Goal: Task Accomplishment & Management: Manage account settings

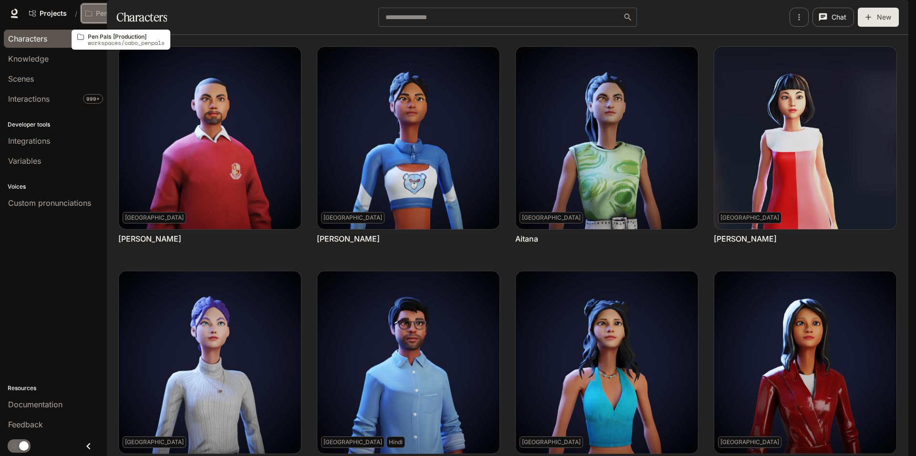
click at [112, 12] on p "Pen Pals [Production]" at bounding box center [122, 14] width 53 height 8
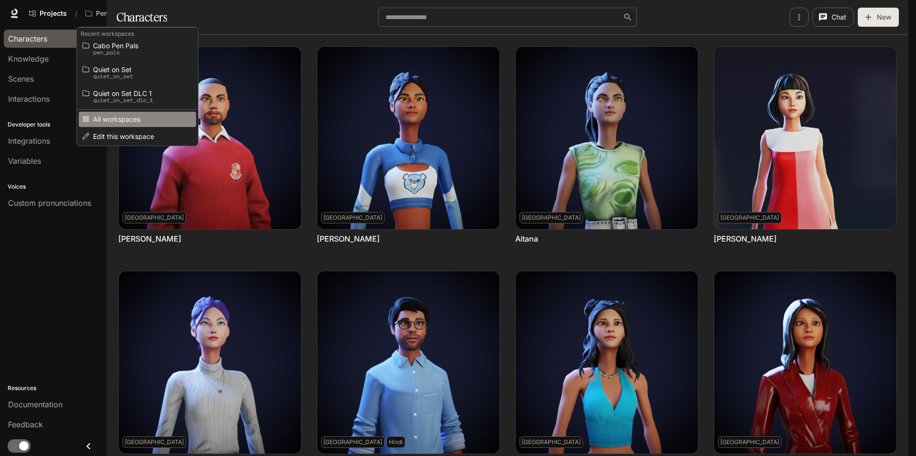
click at [122, 126] on link "All workspaces" at bounding box center [137, 119] width 117 height 15
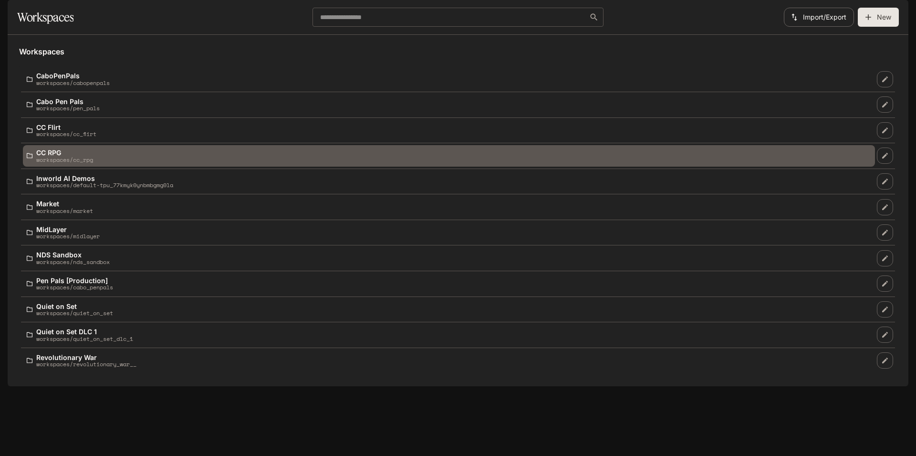
click at [126, 163] on div "CC RPG workspaces/cc_rpg" at bounding box center [449, 156] width 845 height 14
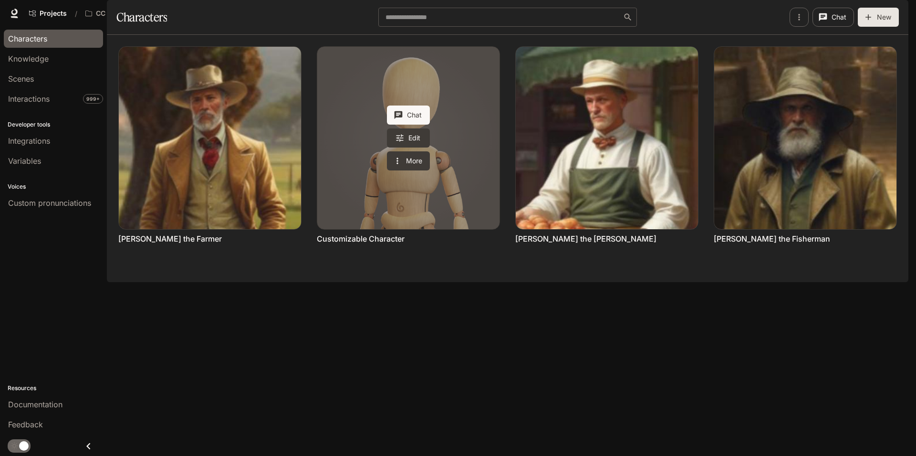
click at [329, 206] on link "Customizable Character" at bounding box center [408, 138] width 182 height 182
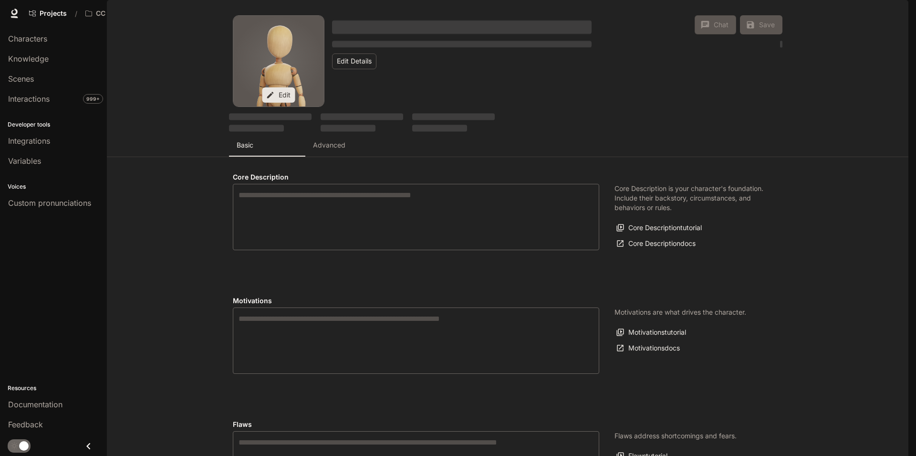
type input "*"
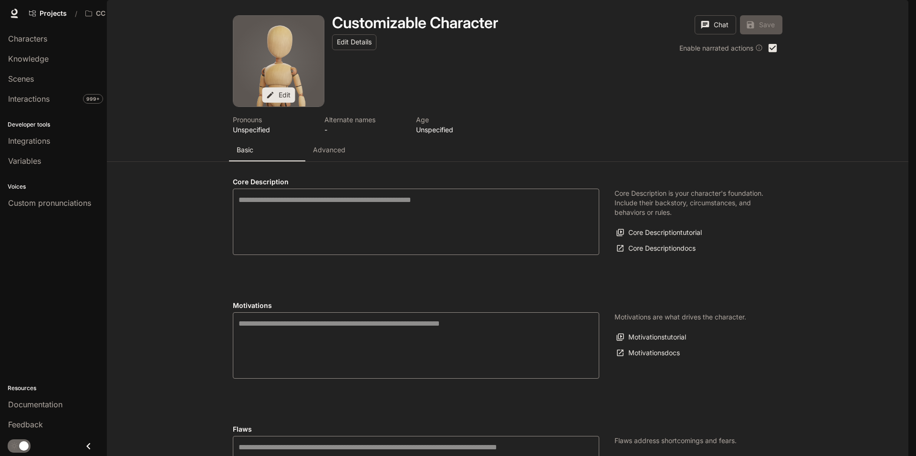
type input "**********"
click at [337, 155] on p "Advanced" at bounding box center [329, 150] width 32 height 10
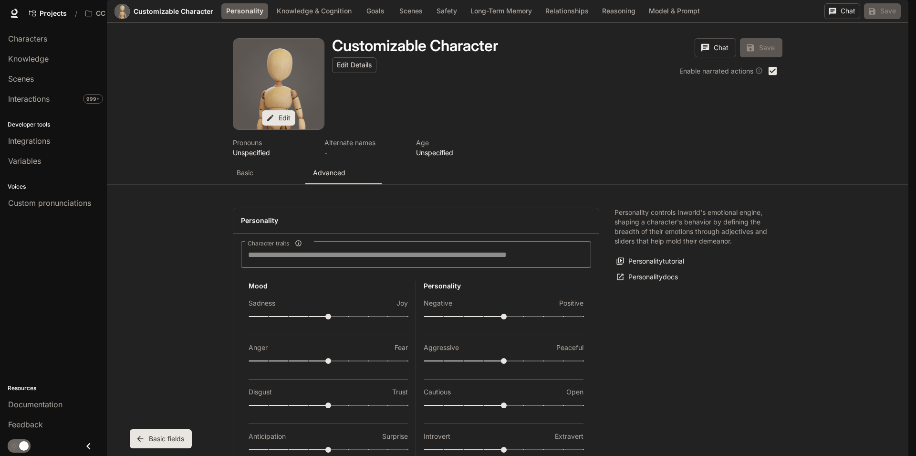
scroll to position [252, 0]
type input "*"
drag, startPoint x: 361, startPoint y: 268, endPoint x: 432, endPoint y: 273, distance: 70.8
click at [432, 281] on div "Mood Sadness Joy Anger Fear Disgust Trust Anticipation Surprise Static emotions…" at bounding box center [416, 400] width 350 height 239
click at [874, 16] on icon "submit" at bounding box center [872, 11] width 9 height 9
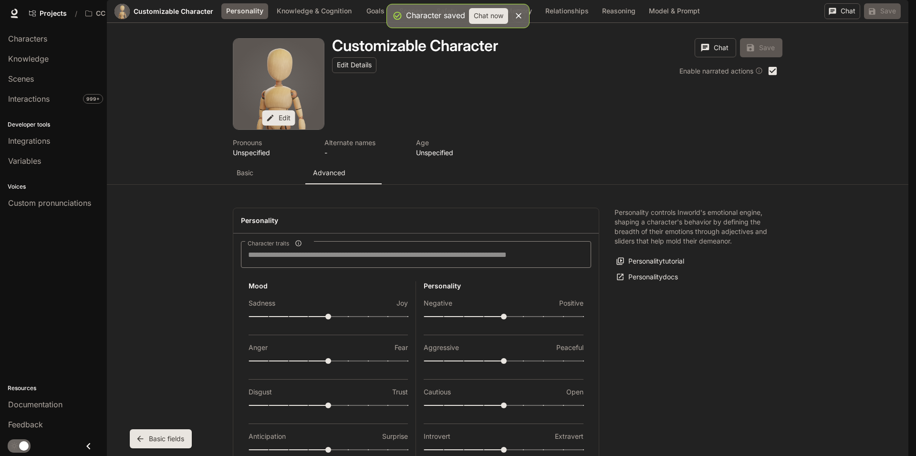
click at [486, 14] on button "Chat now" at bounding box center [488, 16] width 39 height 16
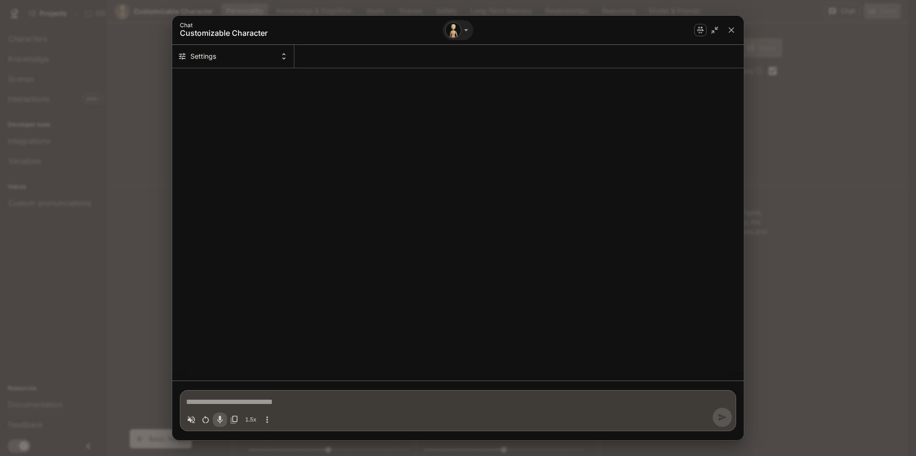
type textarea "*"
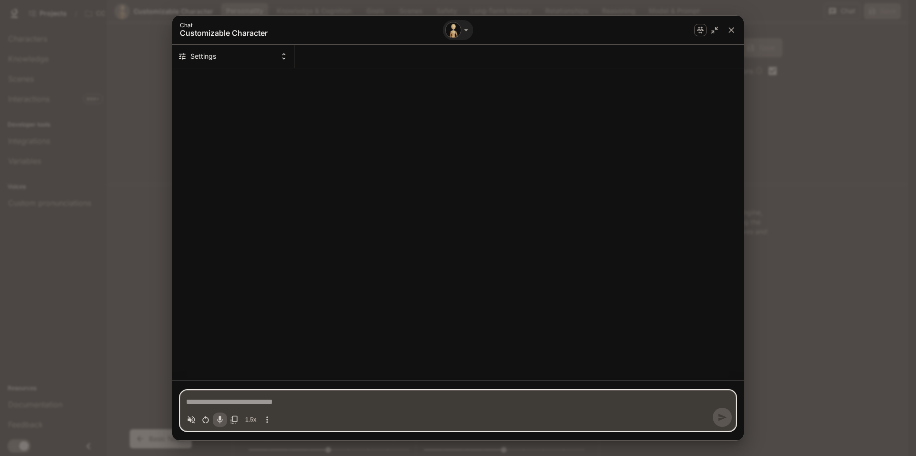
click at [295, 399] on textarea "Chat simulator bottom actions" at bounding box center [458, 401] width 544 height 11
type textarea "*"
type textarea "**"
type textarea "*"
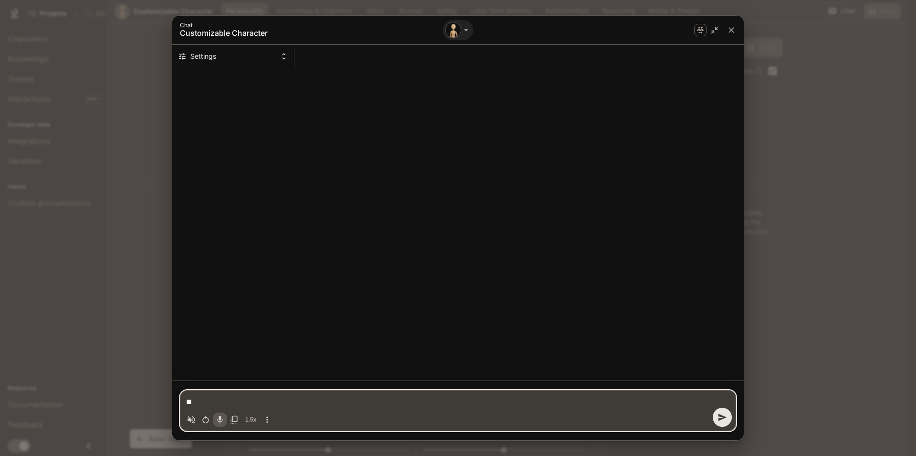
type textarea "**"
type textarea "*"
type textarea "****"
type textarea "*"
type textarea "*****"
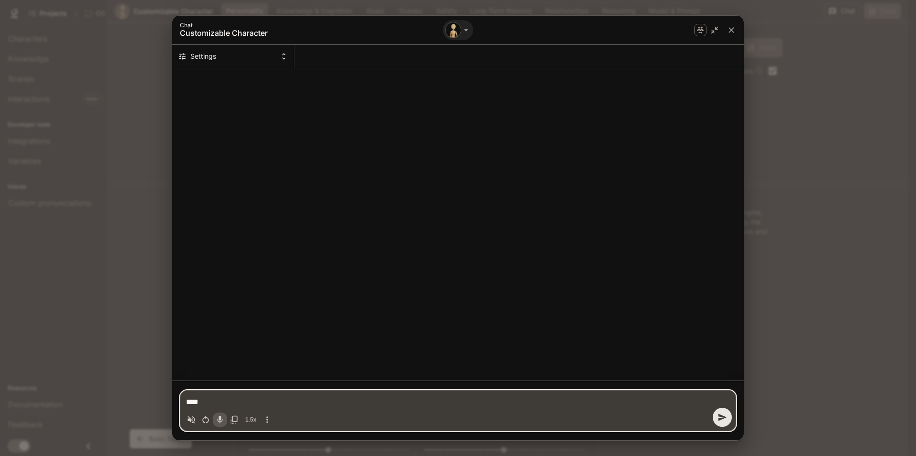
type textarea "*"
type textarea "******"
type textarea "*"
type textarea "*******"
type textarea "*"
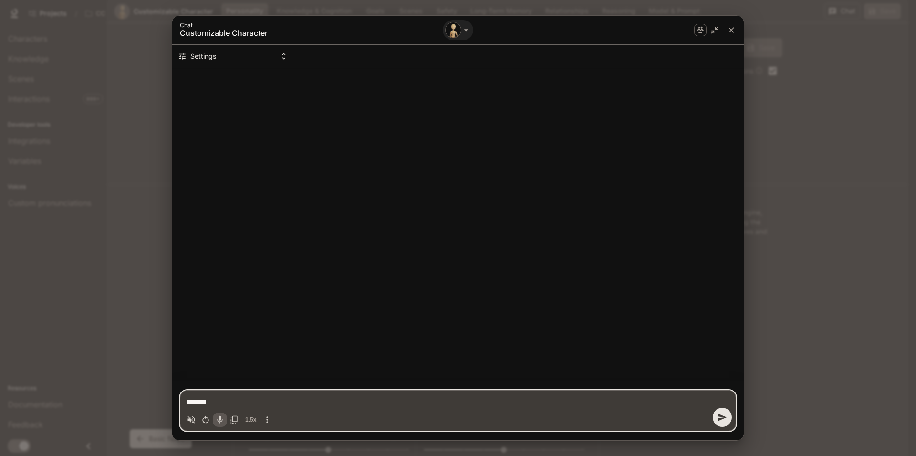
type textarea "********"
type textarea "*"
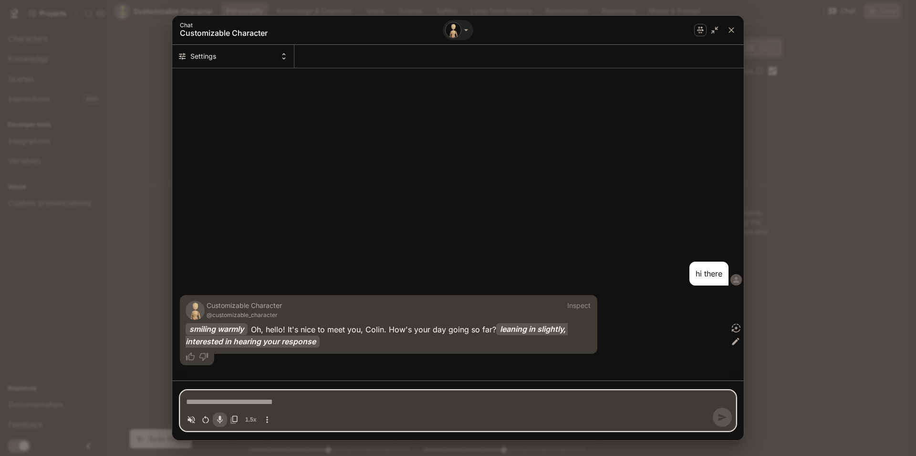
click at [275, 64] on button "Settings" at bounding box center [233, 56] width 122 height 23
type textarea "*"
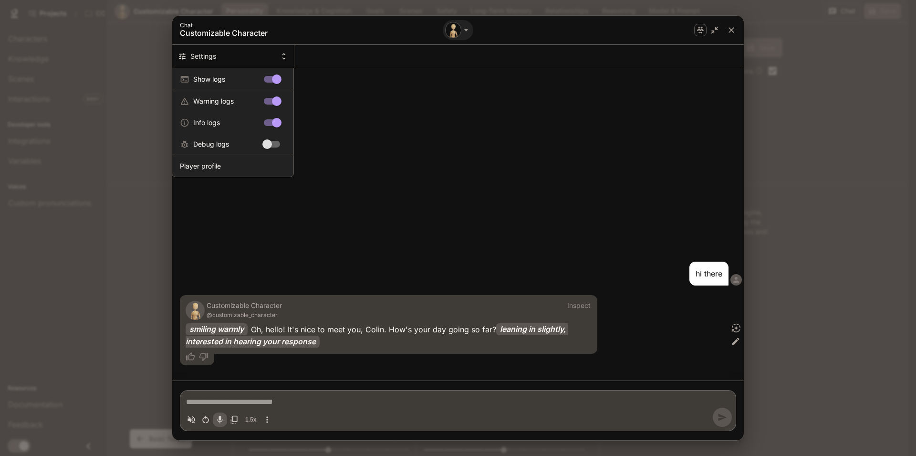
click at [266, 59] on div at bounding box center [458, 228] width 916 height 456
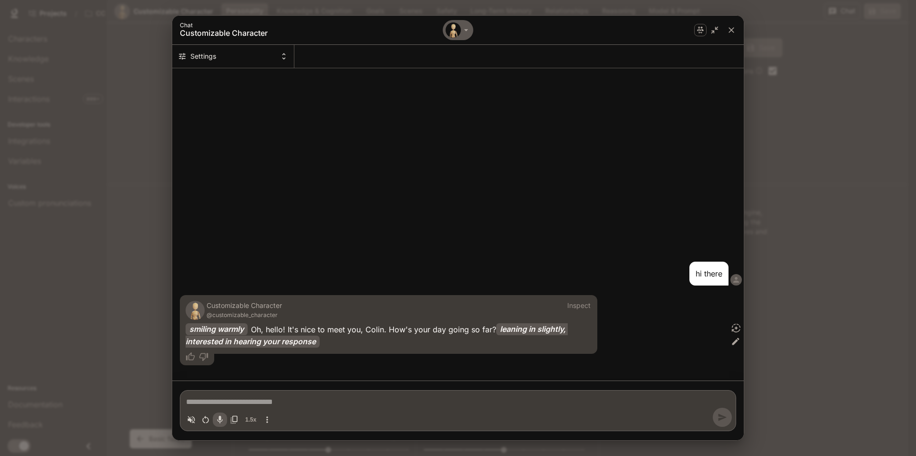
click at [467, 27] on icon "Chat simulator header" at bounding box center [467, 30] width 10 height 10
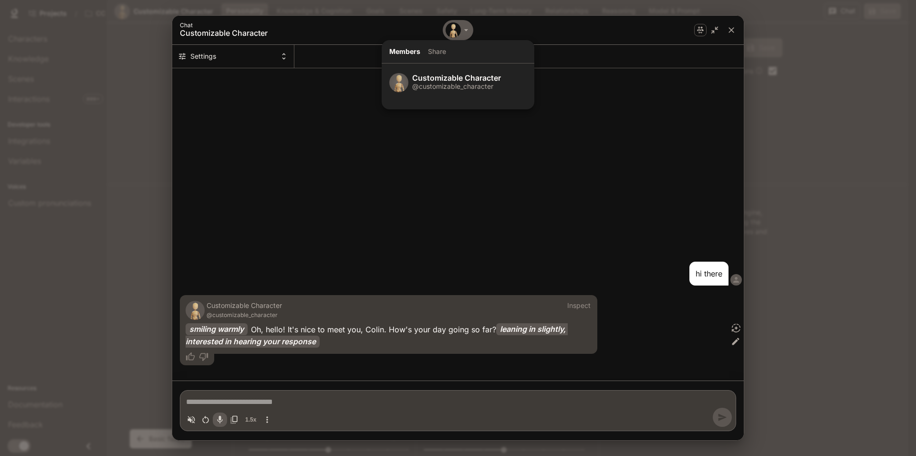
click at [467, 27] on div at bounding box center [458, 228] width 916 height 456
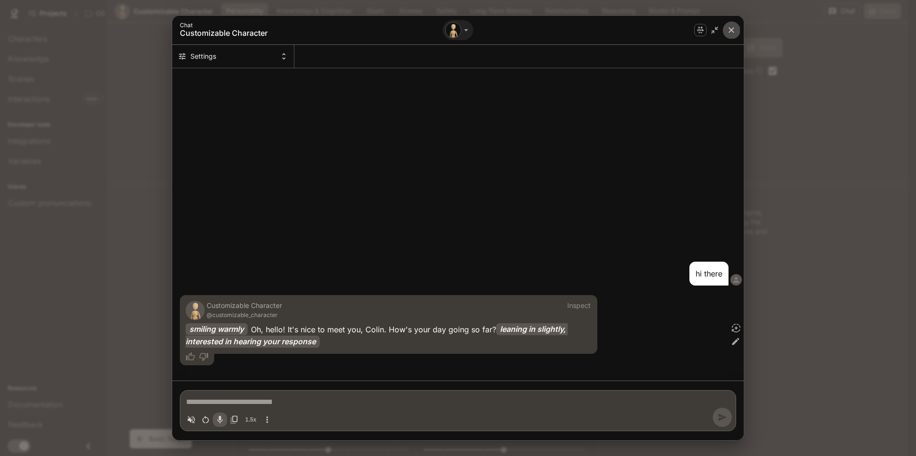
click at [736, 27] on icon "close" at bounding box center [732, 30] width 10 height 10
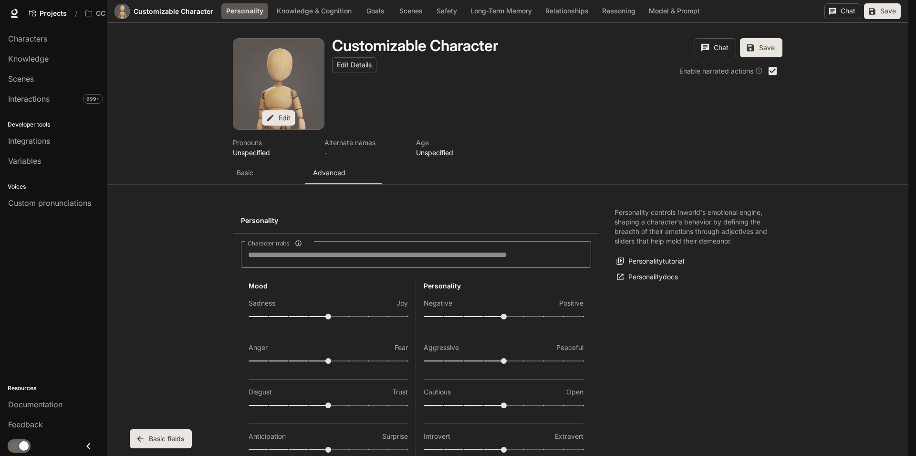
type input "***"
drag, startPoint x: 405, startPoint y: 272, endPoint x: 327, endPoint y: 270, distance: 78.3
click at [883, 23] on div "Section Personality Customizable Character Personality Knowledge & Cognition Go…" at bounding box center [508, 11] width 802 height 23
click at [886, 19] on button "Save" at bounding box center [882, 11] width 37 height 16
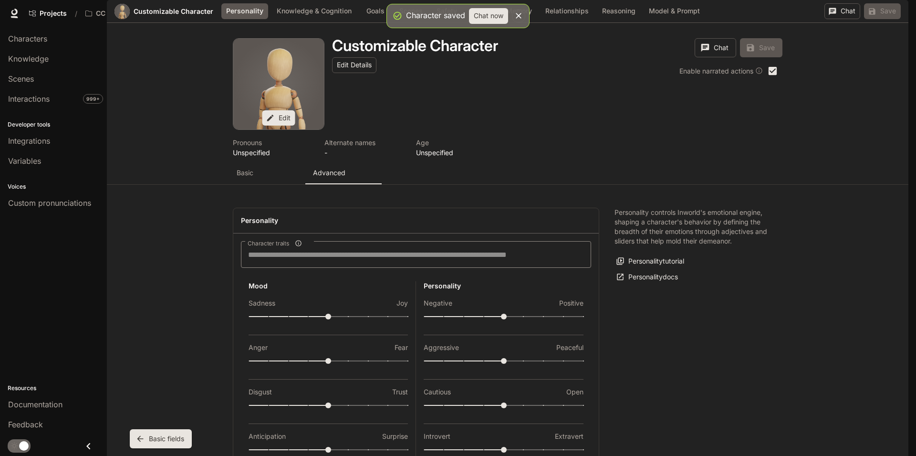
scroll to position [195, 0]
click at [375, 19] on button "Goals" at bounding box center [375, 11] width 31 height 16
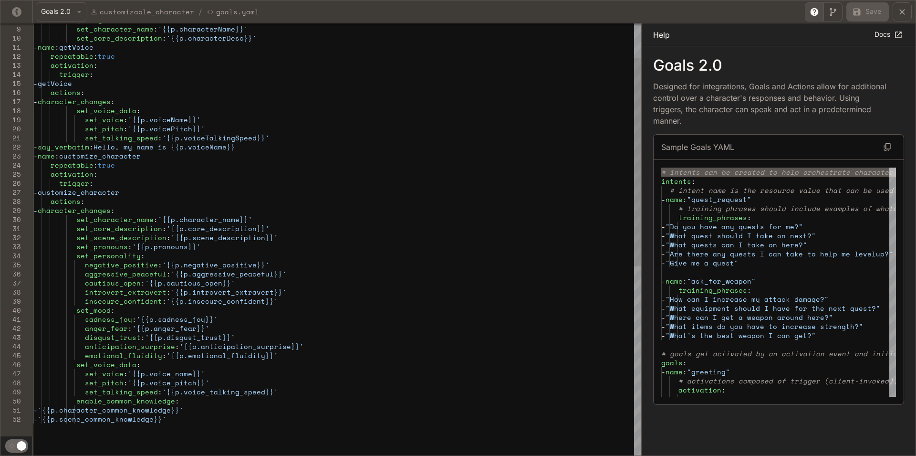
click at [145, 357] on div "- character_changes : set_character_name : '{{p.characterName}}' set_core_descr…" at bounding box center [337, 399] width 608 height 894
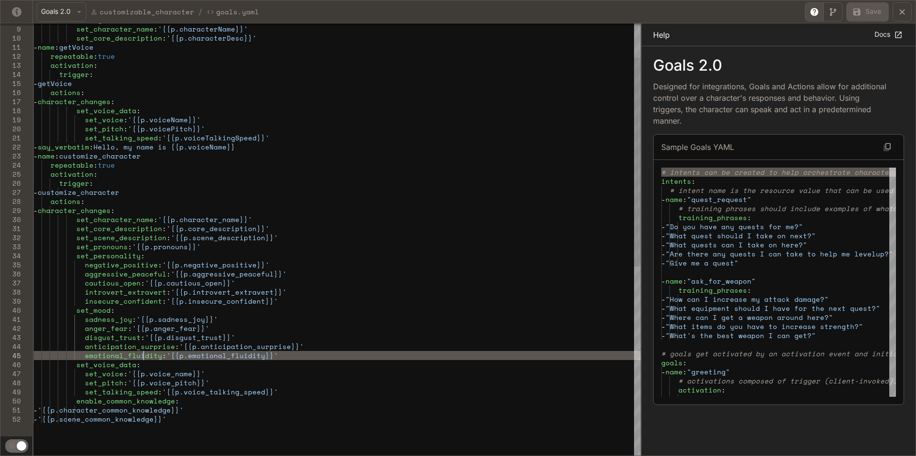
click at [145, 357] on div "- character_changes : set_character_name : '{{p.characterName}}' set_core_descr…" at bounding box center [337, 399] width 608 height 894
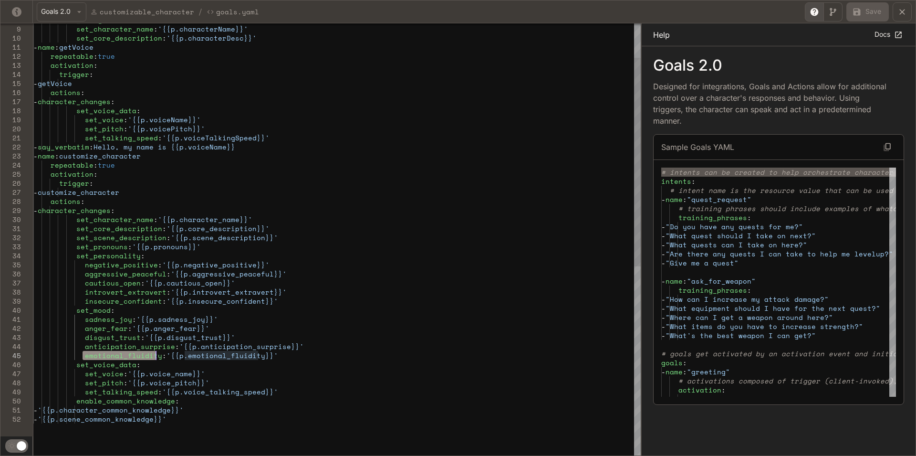
click at [280, 365] on div "- character_changes : set_character_name : '{{p.characterName}}' set_core_descr…" at bounding box center [337, 399] width 608 height 894
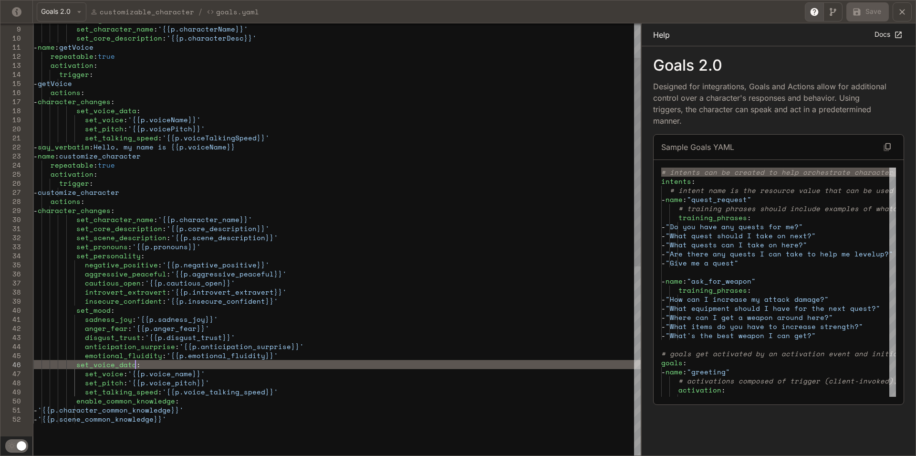
click at [311, 357] on div "- character_changes : set_character_name : '{{p.characterName}}' set_core_descr…" at bounding box center [337, 399] width 608 height 894
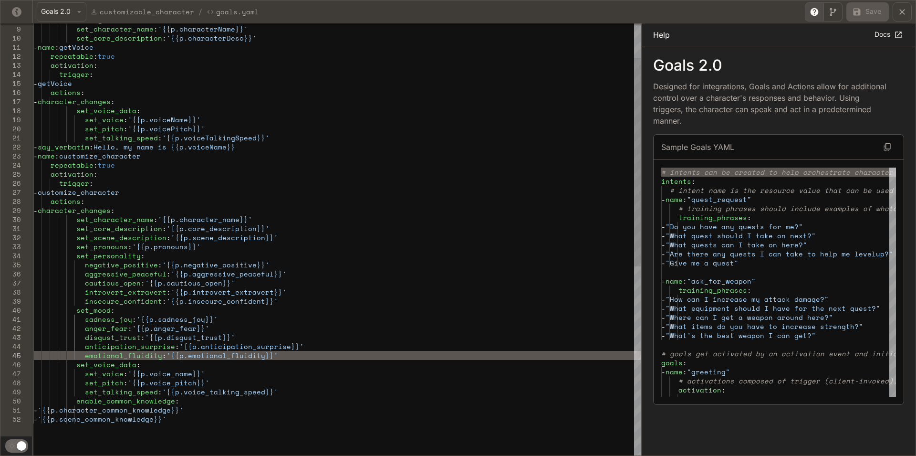
click at [138, 345] on div "- character_changes : set_character_name : '{{p.characterName}}' set_core_descr…" at bounding box center [337, 399] width 608 height 894
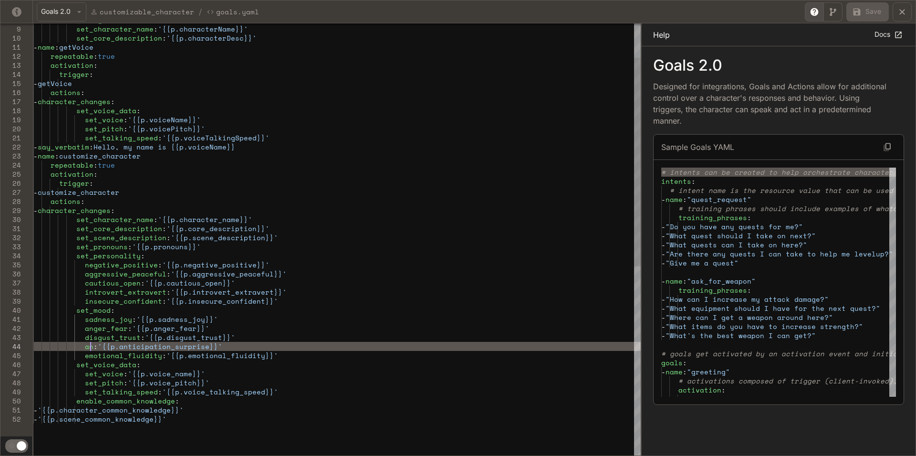
scroll to position [36, 57]
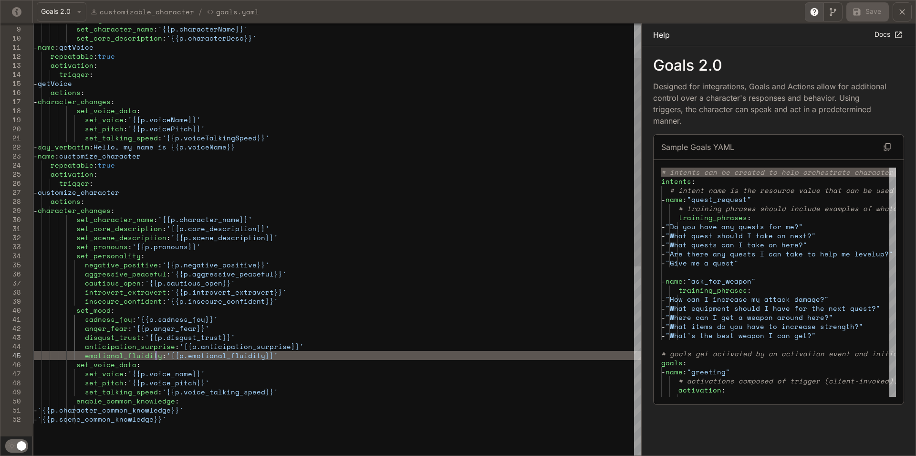
click at [155, 356] on div "- character_changes : set_character_name : '{{p.characterName}}' set_core_descr…" at bounding box center [337, 399] width 608 height 894
click at [868, 16] on button "Save" at bounding box center [868, 11] width 42 height 19
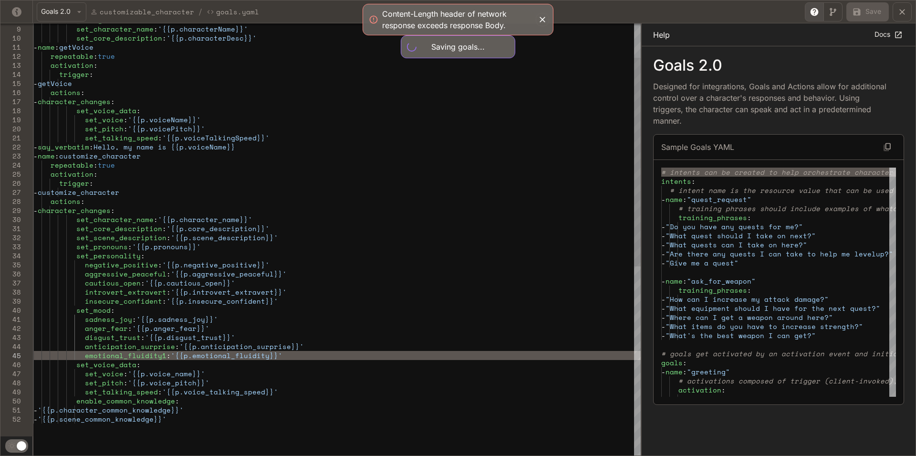
click at [160, 354] on div "- character_changes : set_character_name : '{{p.characterName}}' set_core_descr…" at bounding box center [337, 399] width 608 height 894
click at [889, 40] on link "Docs" at bounding box center [889, 35] width 32 height 16
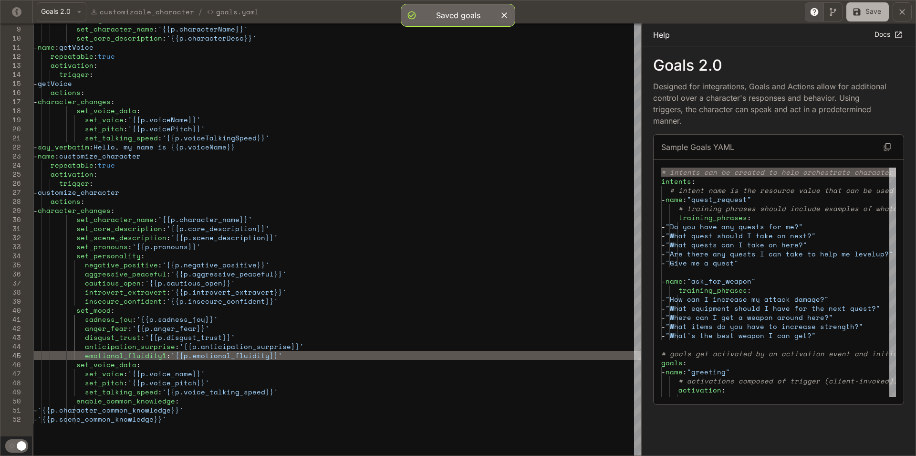
click at [873, 12] on button "Save" at bounding box center [868, 11] width 42 height 19
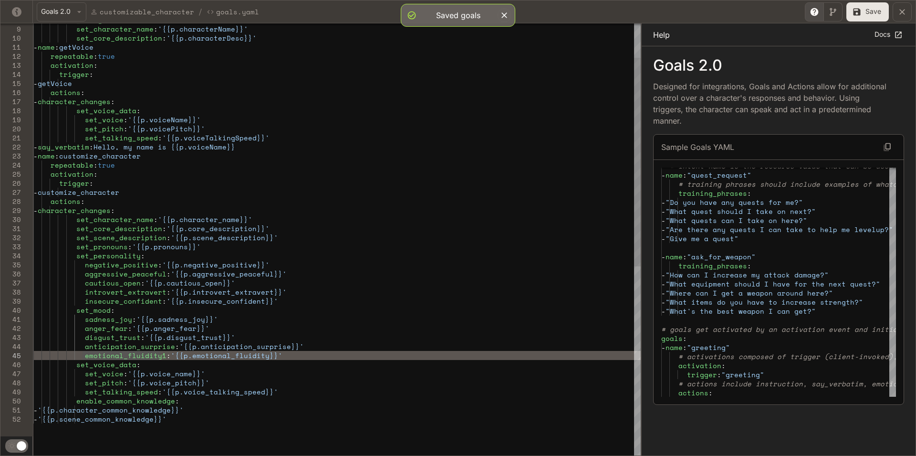
click at [159, 352] on div "- character_changes : set_character_name : '{{p.characterName}}' set_core_descr…" at bounding box center [337, 399] width 608 height 894
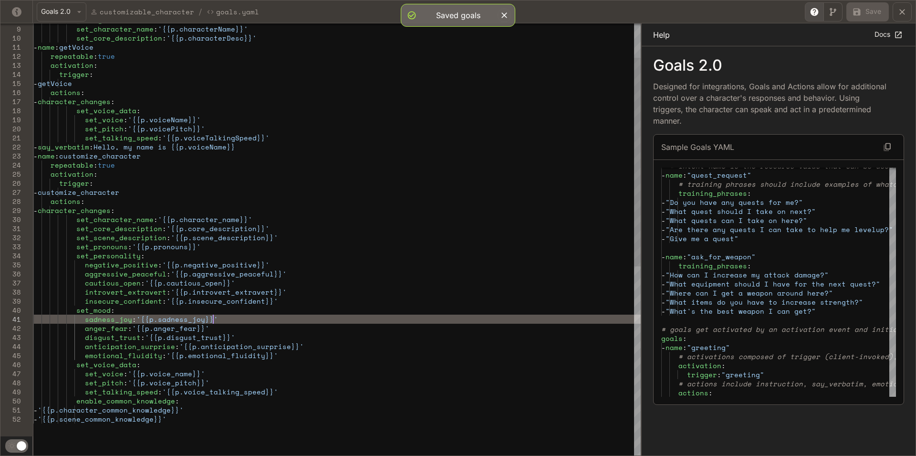
click at [302, 319] on div "- character_changes : set_character_name : '{{p.characterName}}' set_core_descr…" at bounding box center [337, 399] width 608 height 894
click at [910, 13] on button "yaml-editor" at bounding box center [902, 11] width 19 height 19
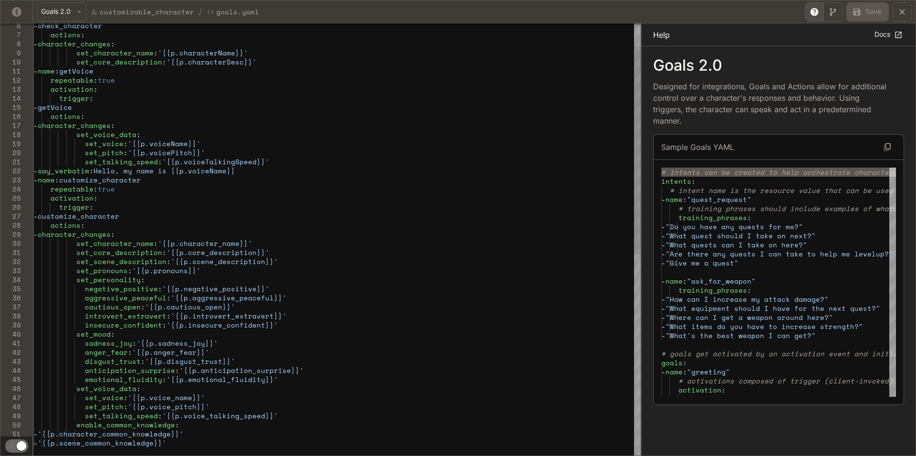
click at [71, 24] on div "yaml-editor" at bounding box center [320, 24] width 641 height 3
click at [71, 16] on button "Goals 2.0" at bounding box center [62, 11] width 50 height 19
click at [70, 48] on p "Goals 3.0" at bounding box center [61, 47] width 35 height 11
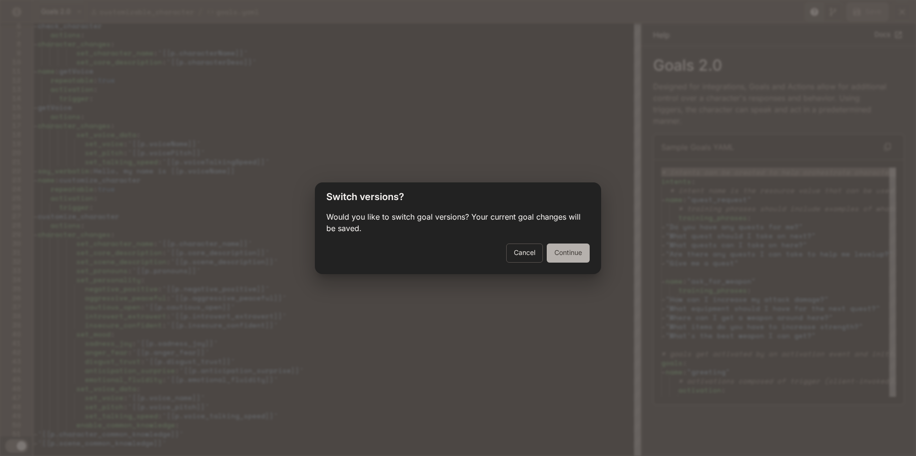
click at [560, 259] on button "Continue" at bounding box center [568, 252] width 43 height 19
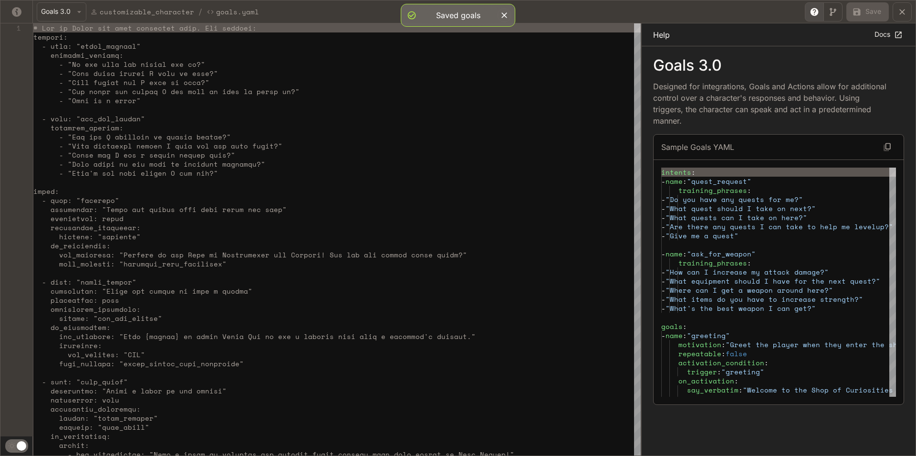
click at [52, 19] on button "Goals 3.0" at bounding box center [62, 11] width 50 height 19
click at [60, 32] on p "Goals 2.0" at bounding box center [61, 29] width 35 height 11
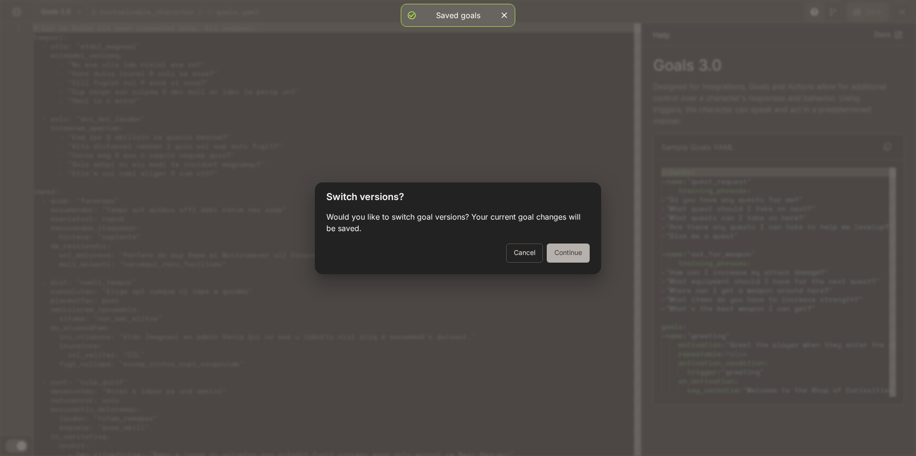
click at [572, 250] on button "Continue" at bounding box center [568, 252] width 43 height 19
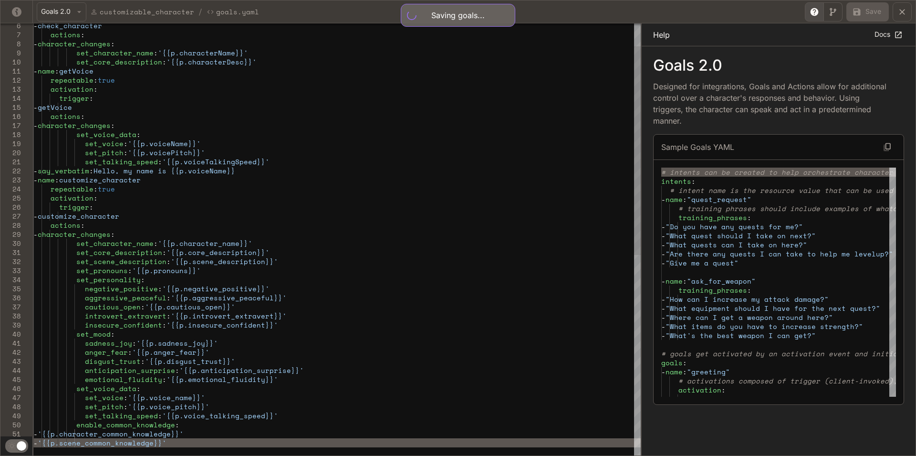
click at [347, 286] on div "- check_character actions : - character_changes : set_character_name : '{{p.cha…" at bounding box center [337, 423] width 608 height 894
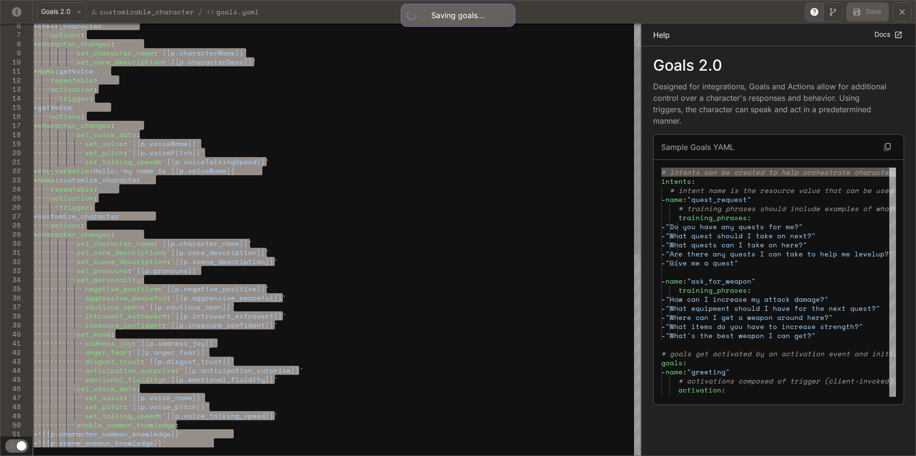
click at [392, 285] on div "- check_character actions : - character_changes : set_character_name : '{{p.cha…" at bounding box center [337, 423] width 608 height 894
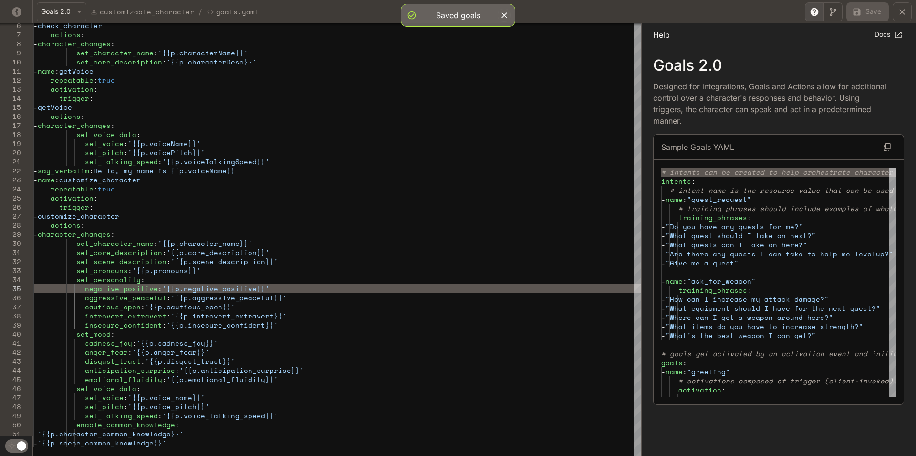
click at [74, 18] on button "Goals 2.0" at bounding box center [62, 11] width 50 height 19
click at [71, 47] on p "Goals 3.0" at bounding box center [61, 47] width 35 height 11
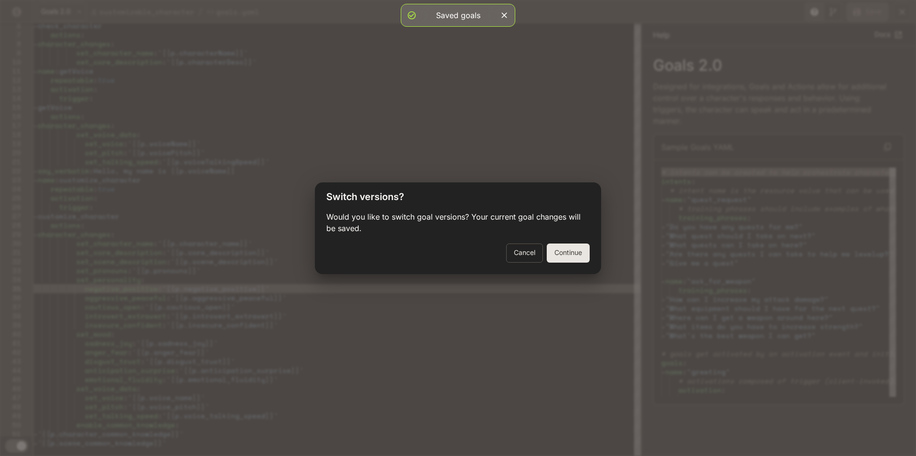
click at [566, 254] on button "Continue" at bounding box center [568, 252] width 43 height 19
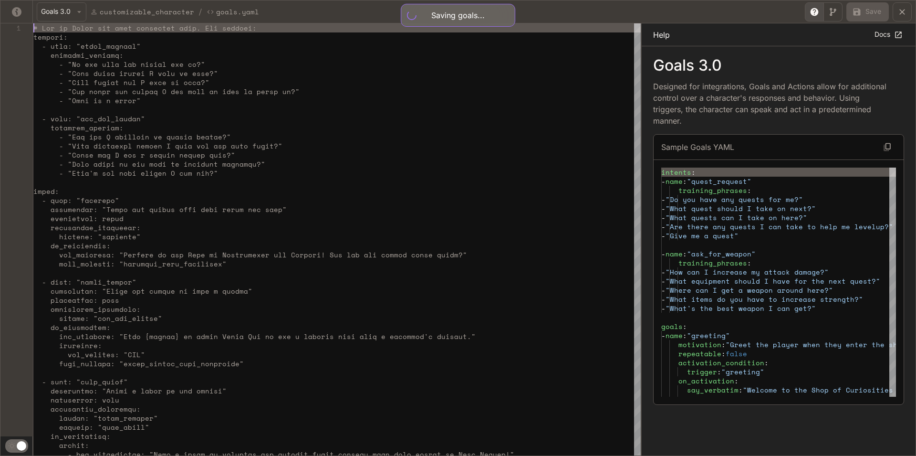
click at [319, 202] on div "yaml-editor" at bounding box center [337, 239] width 608 height 432
click at [276, 247] on div "yaml-editor" at bounding box center [337, 239] width 608 height 432
click at [261, 149] on div "yaml-editor" at bounding box center [337, 239] width 608 height 432
click at [369, 160] on div "yaml-editor" at bounding box center [337, 239] width 608 height 432
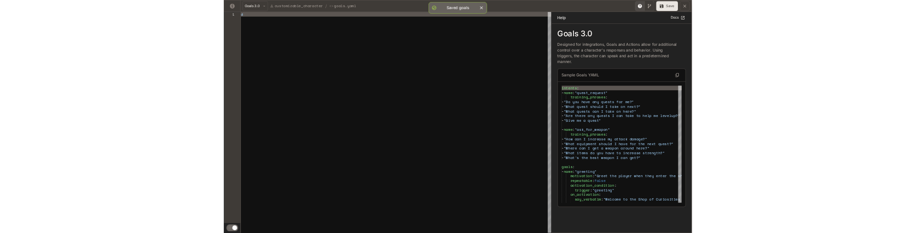
scroll to position [0, 0]
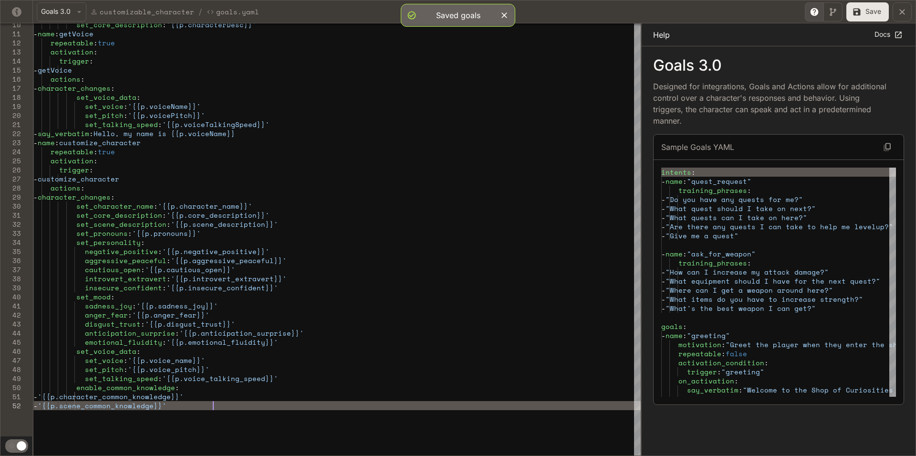
drag, startPoint x: 861, startPoint y: 9, endPoint x: 853, endPoint y: 19, distance: 12.6
click at [861, 9] on icon "yaml-editor" at bounding box center [857, 12] width 10 height 10
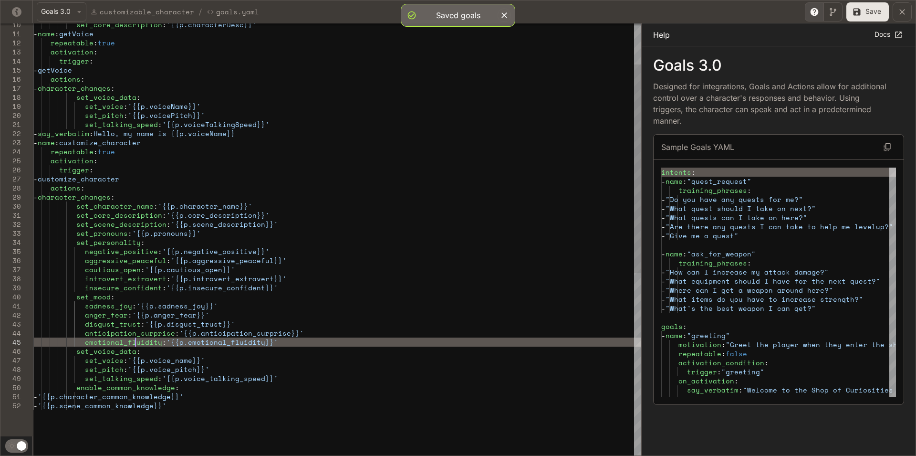
click at [136, 341] on div "set_core_description : '{{p.characterDesc}}' - name : getVoice repeatable : tru…" at bounding box center [337, 385] width 608 height 894
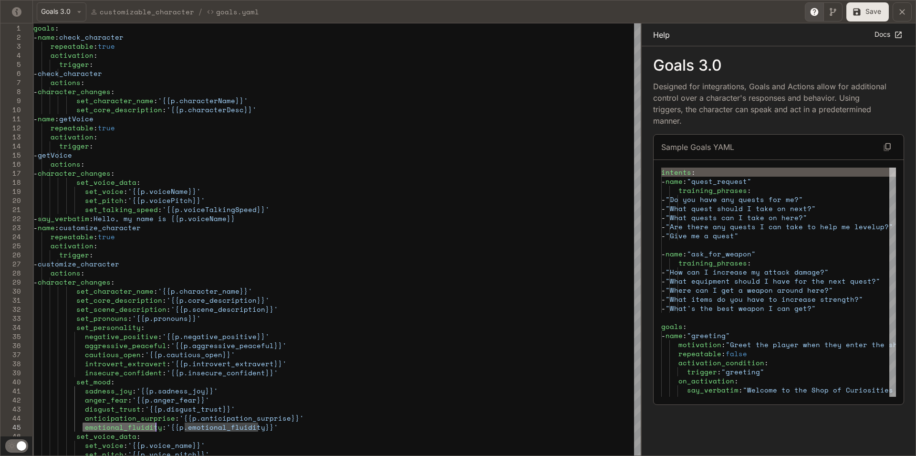
click at [810, 6] on button "Toggle Help panel" at bounding box center [814, 11] width 19 height 19
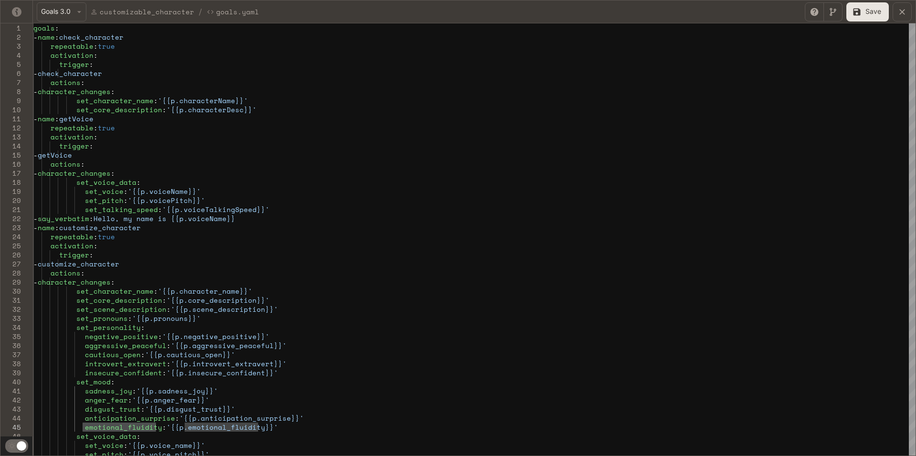
click at [818, 13] on icon "Toggle Help panel" at bounding box center [815, 12] width 8 height 8
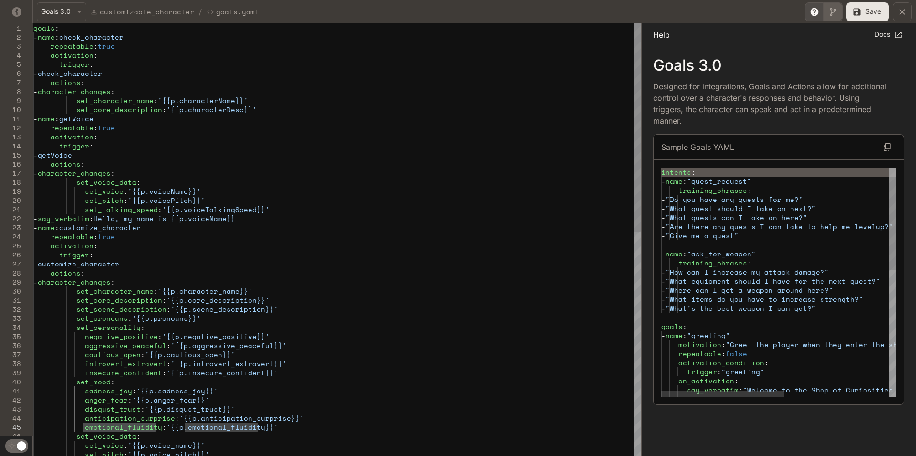
click at [829, 13] on icon "Toggle Visual editor panel" at bounding box center [834, 12] width 10 height 10
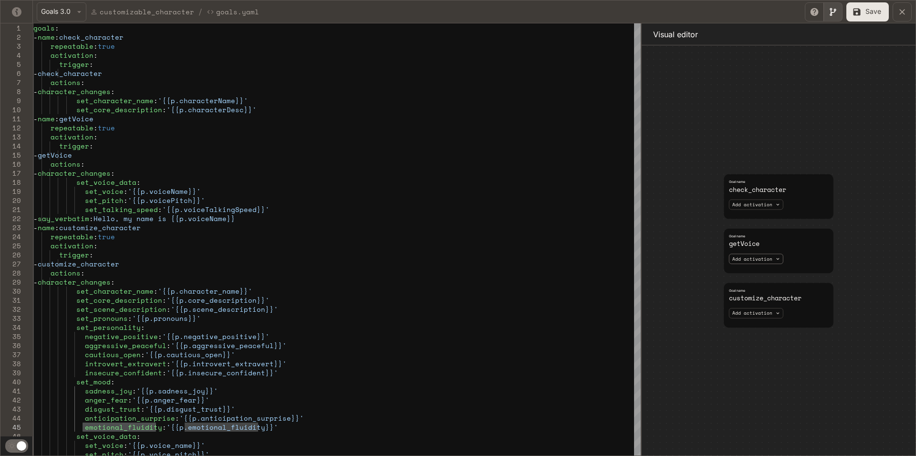
click at [769, 260] on button "Add activation" at bounding box center [756, 259] width 54 height 11
click at [757, 312] on button "Add activation" at bounding box center [756, 313] width 54 height 11
click at [756, 313] on button "Add activation" at bounding box center [756, 313] width 54 height 11
click at [694, 299] on div at bounding box center [458, 230] width 916 height 456
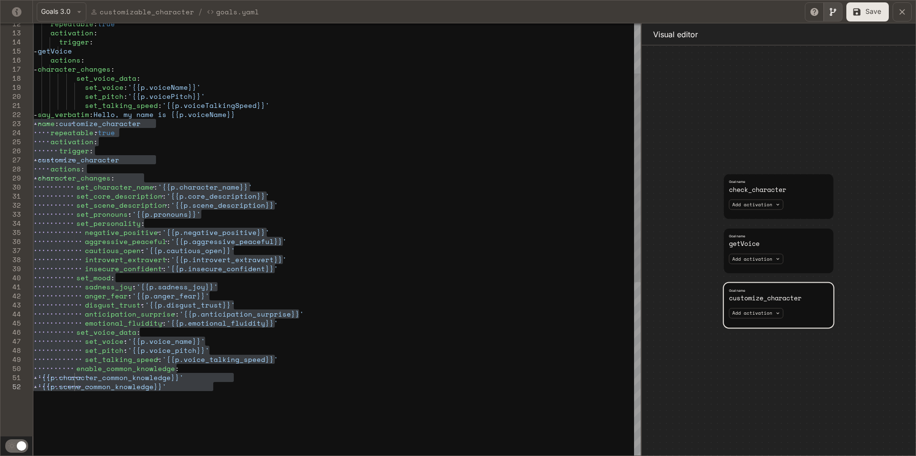
click at [364, 231] on div "repeatable : true activation : trigger : - getVoice actions : - character_chang…" at bounding box center [337, 366] width 608 height 894
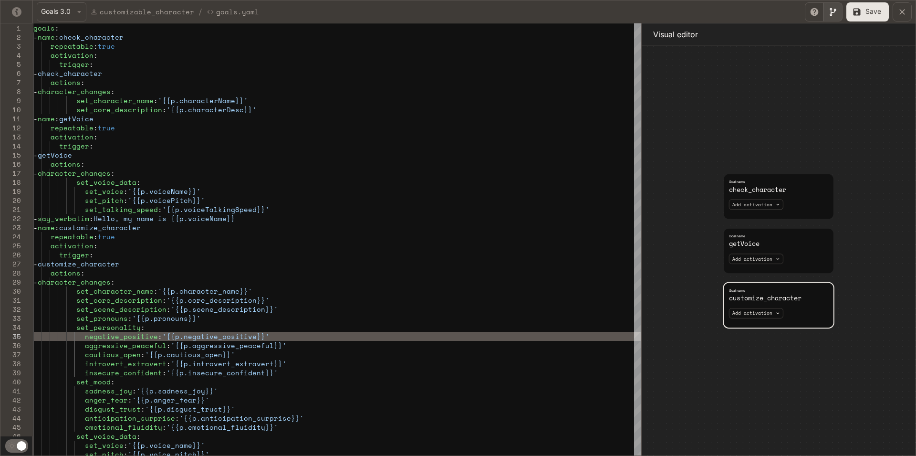
click at [839, 13] on button "Toggle Visual editor panel" at bounding box center [833, 11] width 19 height 19
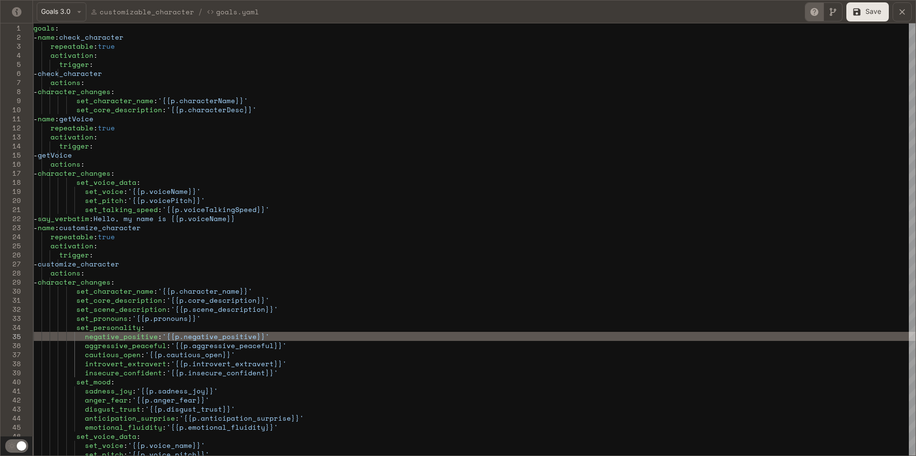
click at [820, 13] on button "Toggle Help panel" at bounding box center [814, 11] width 19 height 19
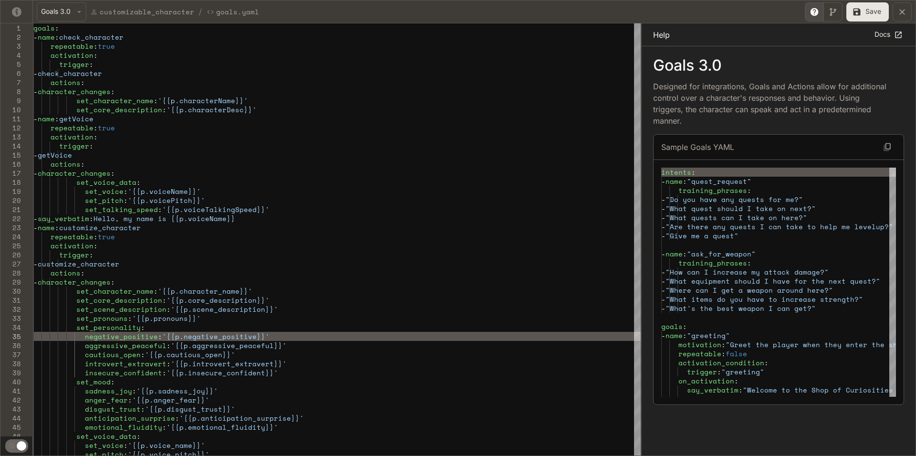
click at [887, 36] on link "Docs" at bounding box center [889, 35] width 32 height 16
click at [880, 16] on button "Save" at bounding box center [868, 11] width 42 height 19
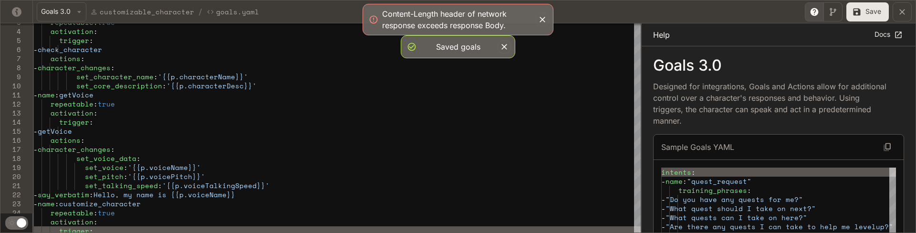
click at [872, 11] on button "Save" at bounding box center [868, 11] width 42 height 19
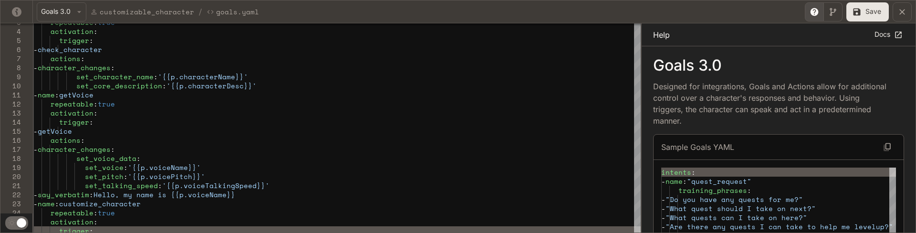
click at [86, 21] on div "Goals 3.0 customizable_character / Goals.yaml" at bounding box center [131, 12] width 263 height 25
click at [78, 15] on icon "yaml-editor" at bounding box center [79, 12] width 10 height 10
click at [81, 32] on li "Goals 2.0" at bounding box center [69, 29] width 65 height 17
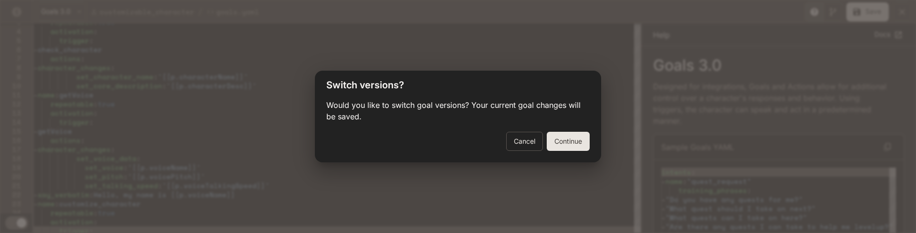
click at [569, 136] on button "Continue" at bounding box center [568, 141] width 43 height 19
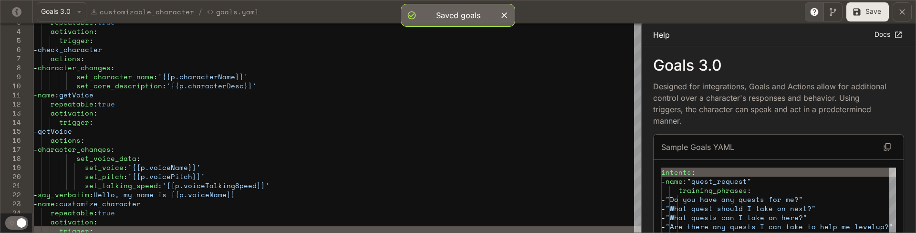
click at [62, 15] on button "Goals 3.0" at bounding box center [62, 11] width 50 height 19
click at [77, 29] on p "Goals 2.0" at bounding box center [61, 29] width 35 height 11
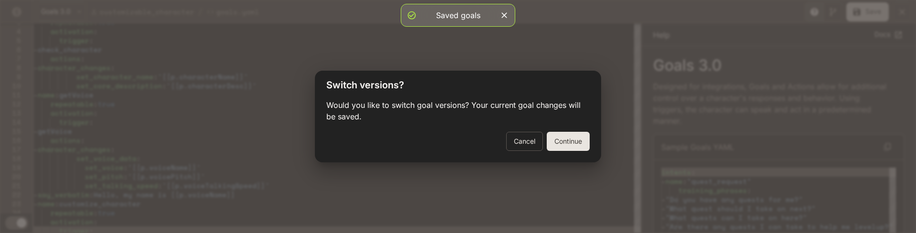
click at [563, 138] on button "Continue" at bounding box center [568, 141] width 43 height 19
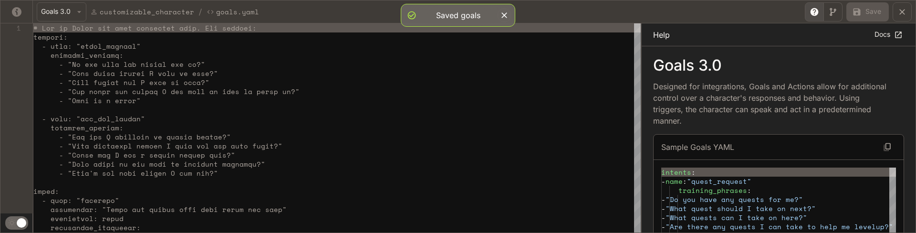
click at [76, 14] on icon "yaml-editor" at bounding box center [79, 12] width 10 height 10
click at [80, 29] on li "Goals 2.0" at bounding box center [69, 29] width 65 height 17
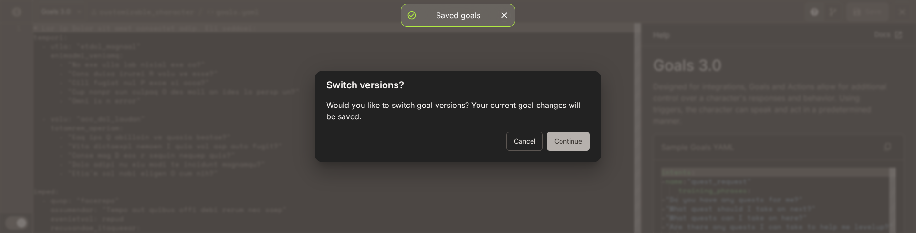
click at [568, 140] on button "Continue" at bounding box center [568, 141] width 43 height 19
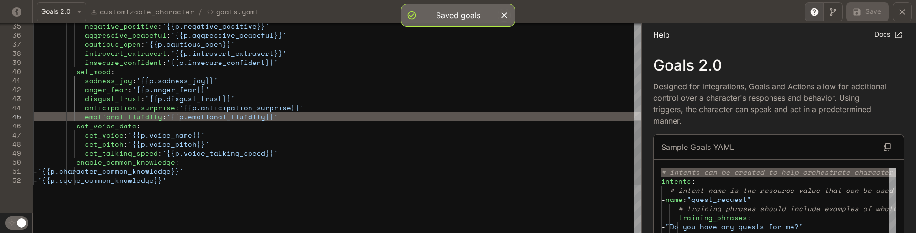
click at [158, 116] on div "negative_positive : '{{p.negative_positive}}' aggressive_peaceful : '{{p.aggres…" at bounding box center [337, 49] width 608 height 672
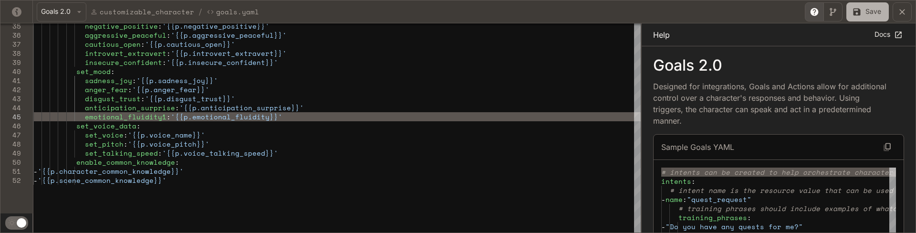
click at [862, 7] on button "Save" at bounding box center [868, 11] width 42 height 19
click at [159, 117] on div "negative_positive : '{{p.negative_positive}}' aggressive_peaceful : '{{p.aggres…" at bounding box center [337, 49] width 608 height 672
click at [259, 119] on div "negative_positive : '{{p.negative_positive}}' aggressive_peaceful : '{{p.aggres…" at bounding box center [337, 49] width 608 height 672
click at [870, 14] on button "Save" at bounding box center [868, 11] width 42 height 19
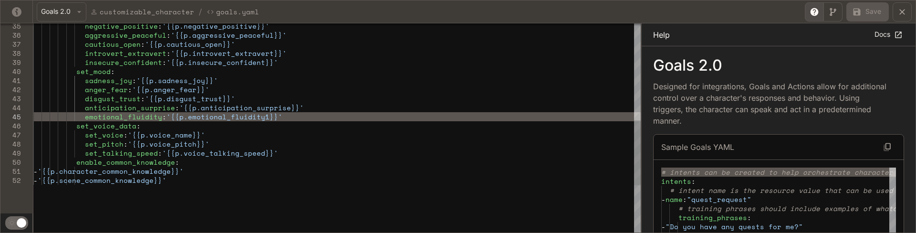
click at [261, 117] on div "negative_positive : '{{p.negative_positive}}' aggressive_peaceful : '{{p.aggres…" at bounding box center [337, 49] width 608 height 672
click at [857, 10] on icon "yaml-editor" at bounding box center [857, 12] width 10 height 10
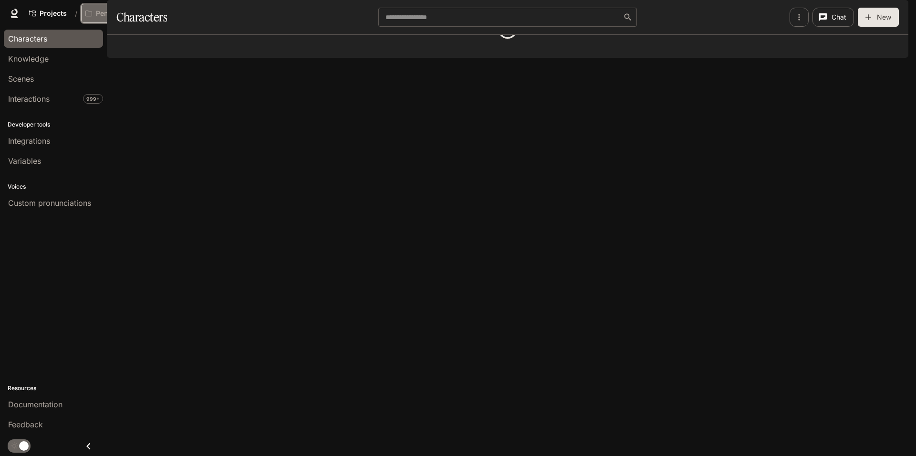
click at [152, 12] on div "Pen Pals [Production]" at bounding box center [119, 14] width 68 height 8
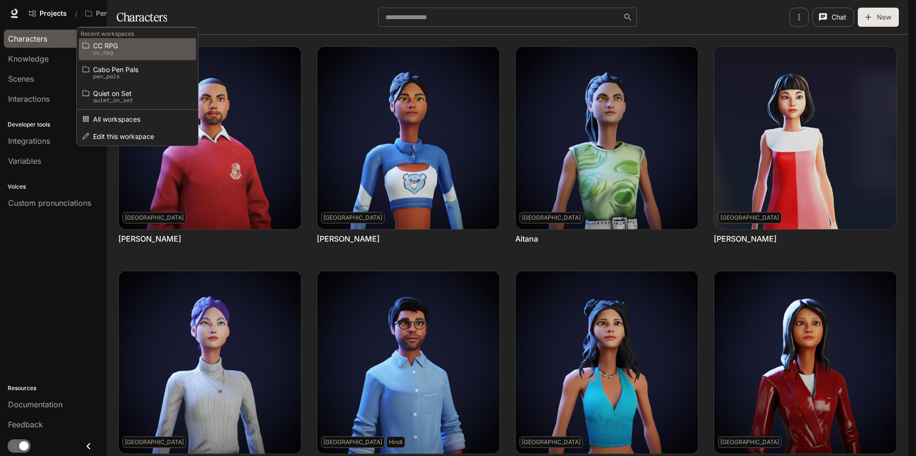
click at [124, 42] on span "CC RPG" at bounding box center [136, 45] width 86 height 7
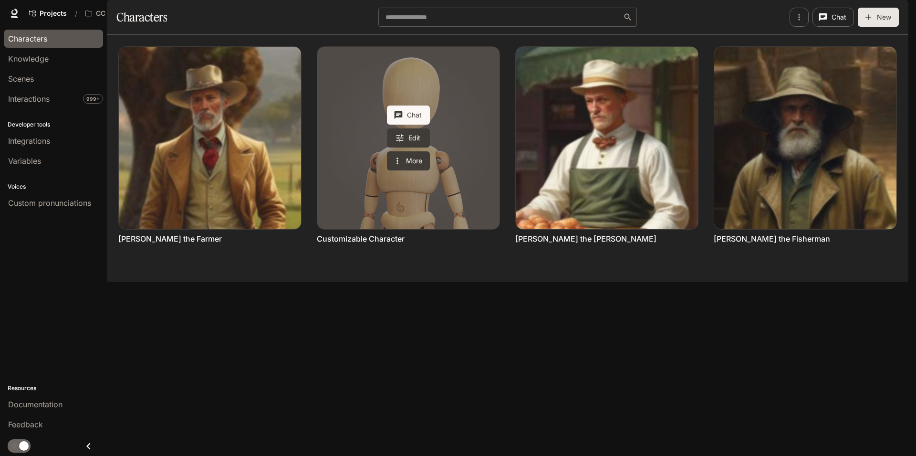
click at [343, 158] on link "Customizable Character" at bounding box center [408, 138] width 182 height 182
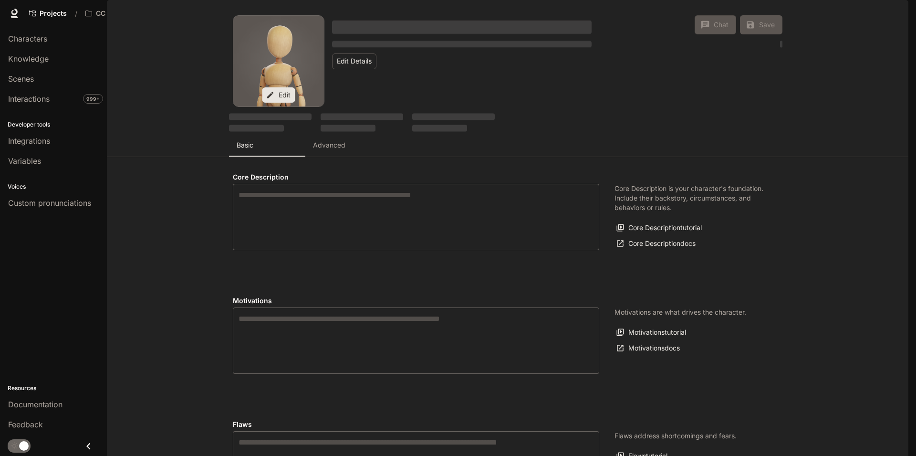
type input "*"
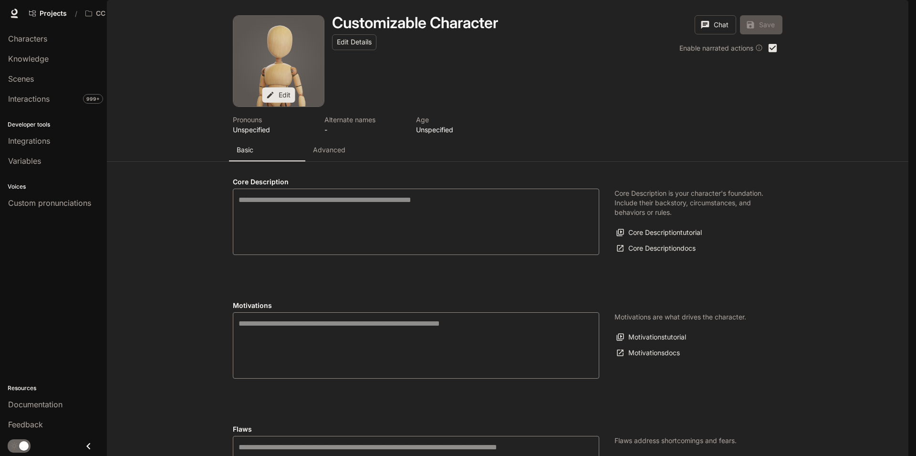
type input "**********"
click at [332, 155] on p "Advanced" at bounding box center [329, 150] width 32 height 10
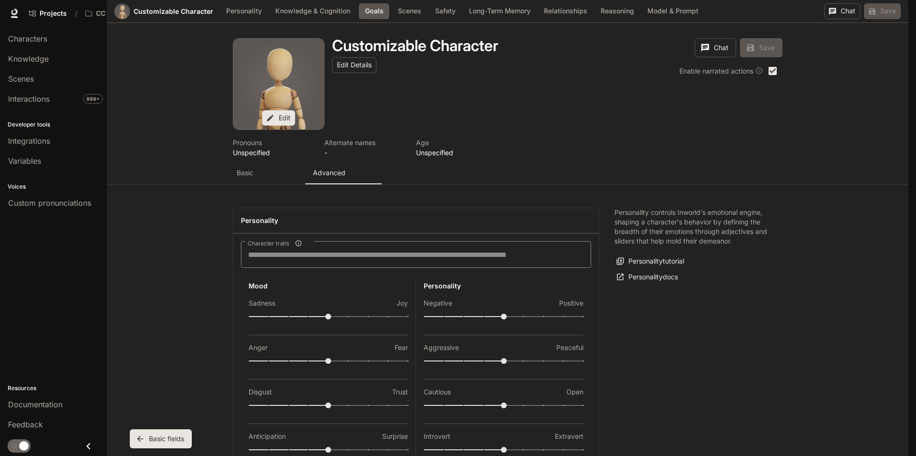
scroll to position [882, 0]
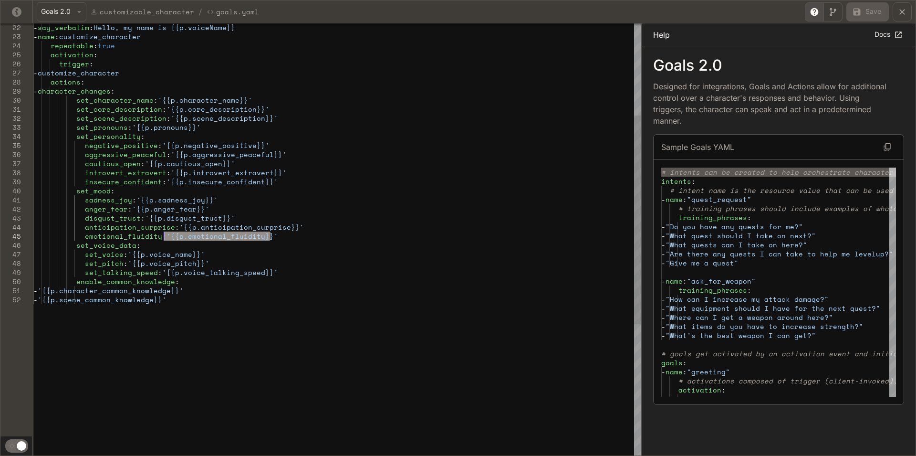
drag, startPoint x: 272, startPoint y: 237, endPoint x: 164, endPoint y: 236, distance: 107.4
click at [164, 236] on div "- say_verbatim : Hello, my name is {{p.voiceName}} - name : customize_character…" at bounding box center [337, 279] width 608 height 894
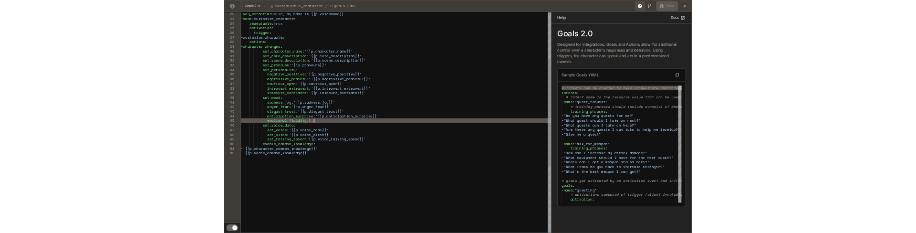
scroll to position [36, 143]
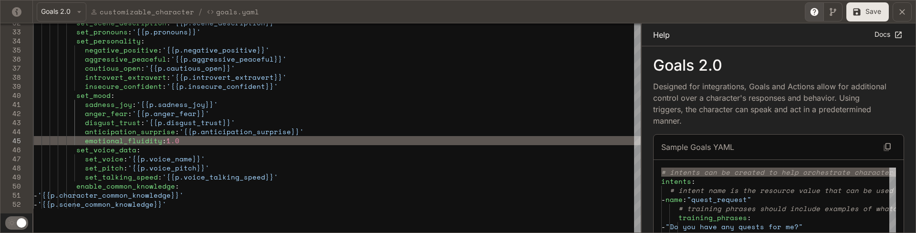
click at [868, 7] on button "Save" at bounding box center [868, 11] width 42 height 19
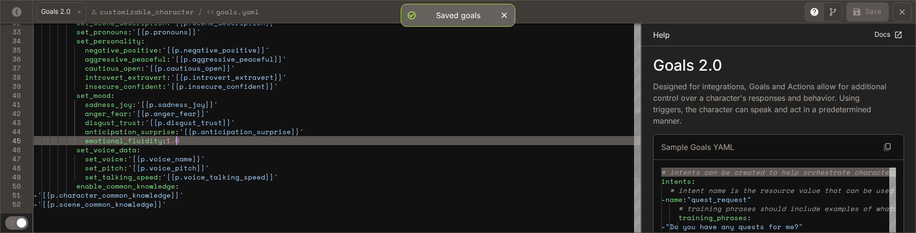
drag, startPoint x: 188, startPoint y: 141, endPoint x: 159, endPoint y: 140, distance: 28.7
click at [161, 139] on div "set_scene_description : '{{p.scene_description}}' set_pronouns : '{{p.pronouns}…" at bounding box center [337, 73] width 608 height 672
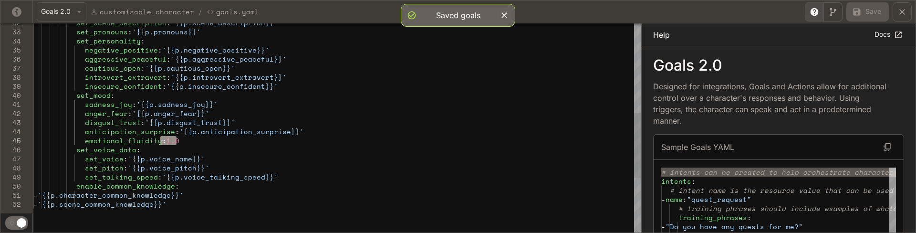
click at [274, 195] on div "set_scene_description : '{{p.scene_description}}' set_pronouns : '{{p.pronouns}…" at bounding box center [337, 73] width 608 height 672
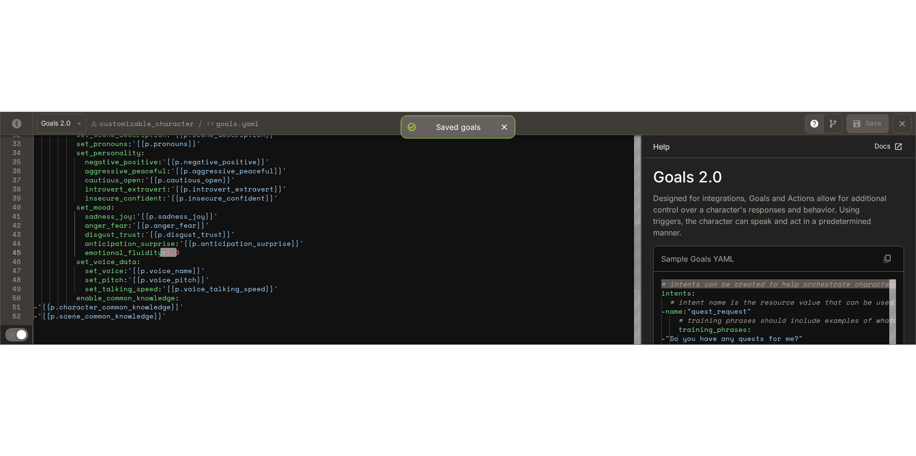
scroll to position [19, 143]
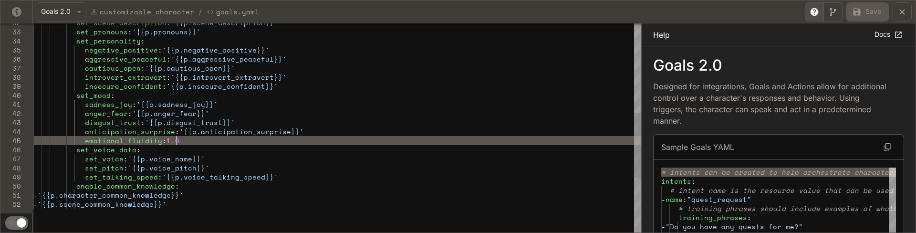
click at [185, 136] on div "set_scene_description : '{{p.scene_description}}' set_pronouns : '{{p.pronouns}…" at bounding box center [337, 73] width 608 height 672
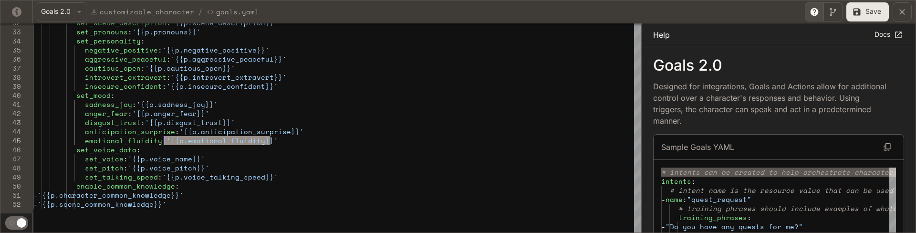
click at [860, 16] on icon "yaml-editor" at bounding box center [857, 12] width 10 height 10
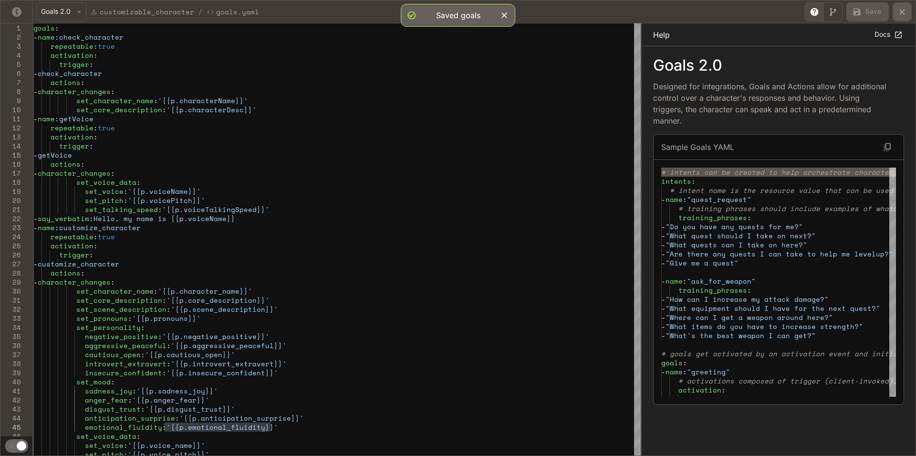
click at [899, 11] on icon "yaml-editor" at bounding box center [903, 12] width 10 height 10
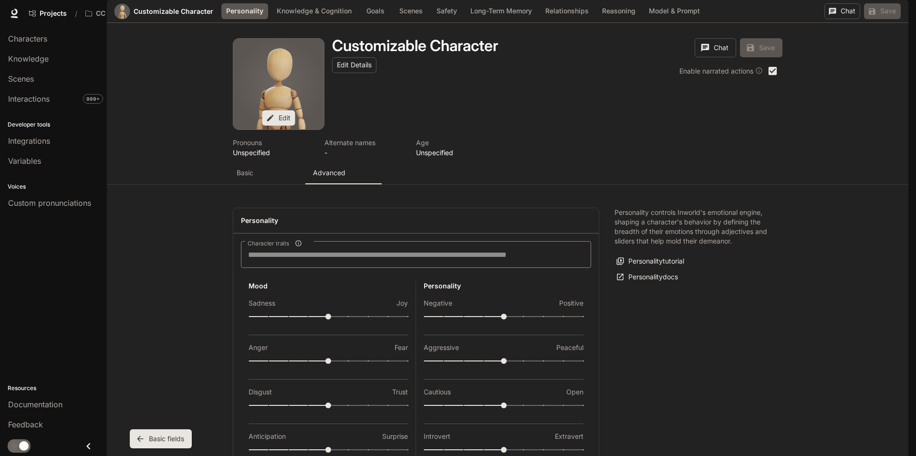
scroll to position [252, 0]
type input "*"
drag, startPoint x: 420, startPoint y: 275, endPoint x: 462, endPoint y: 275, distance: 41.1
click at [462, 281] on div "Mood Sadness Joy Anger Fear Disgust Trust Anticipation Surprise Static emotions…" at bounding box center [416, 400] width 350 height 239
click at [879, 19] on button "Save" at bounding box center [882, 11] width 37 height 16
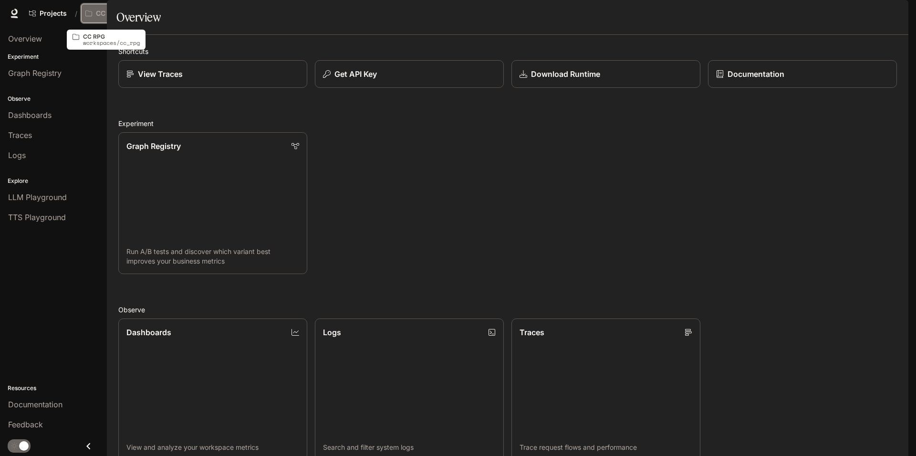
click at [110, 15] on p "CC RPG" at bounding box center [108, 14] width 25 height 8
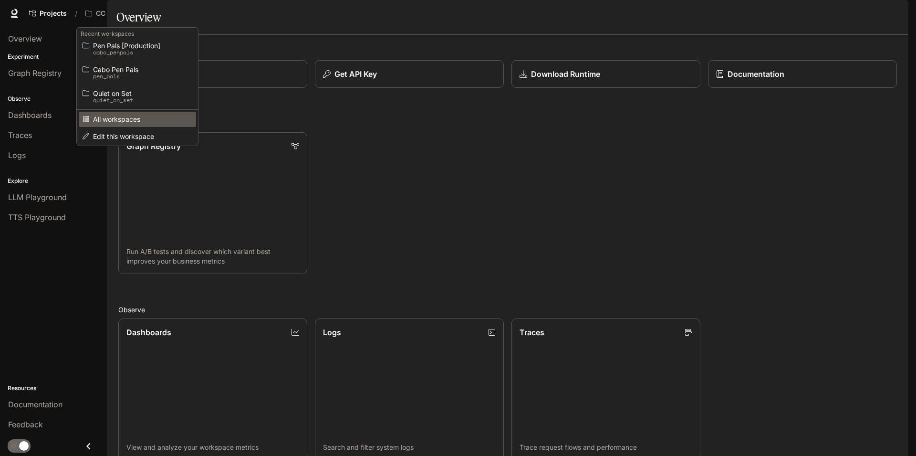
click at [126, 119] on span "All workspaces" at bounding box center [136, 119] width 86 height 7
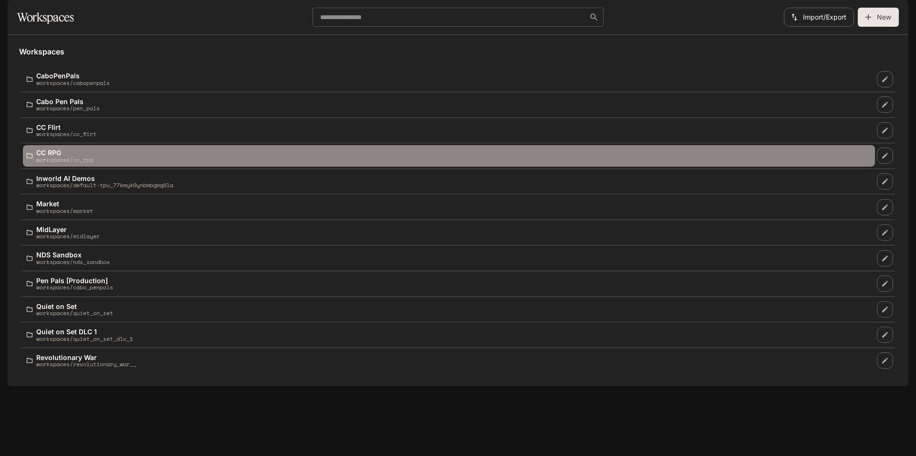
click at [92, 156] on p "CC RPG" at bounding box center [64, 152] width 57 height 7
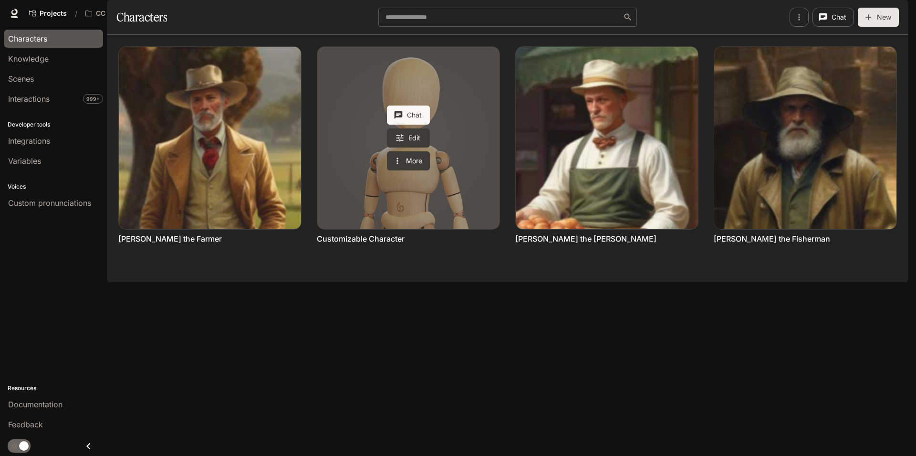
click at [352, 187] on link "Customizable Character" at bounding box center [408, 138] width 182 height 182
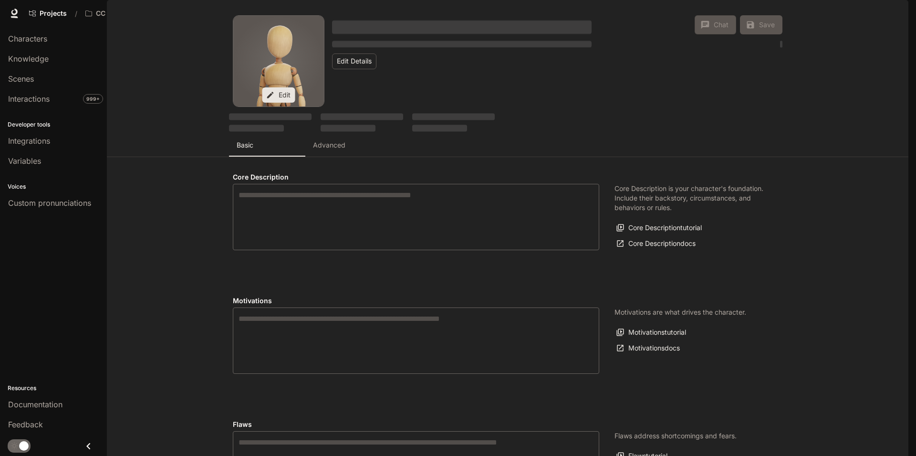
type input "*"
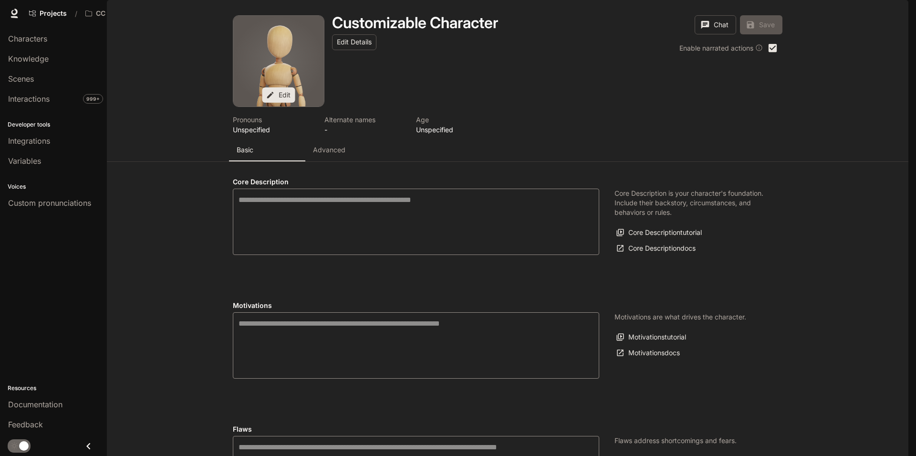
type input "**********"
click at [325, 161] on button "Advanced" at bounding box center [343, 149] width 76 height 23
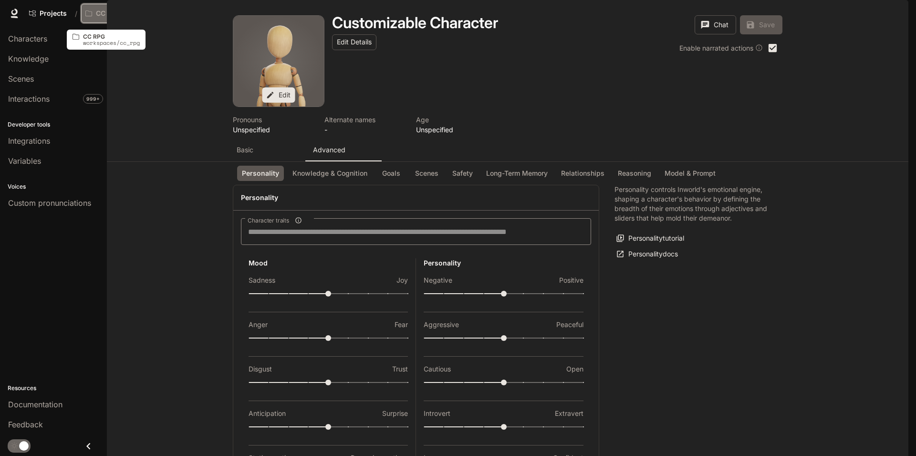
click at [108, 21] on button "CC RPG" at bounding box center [108, 13] width 54 height 19
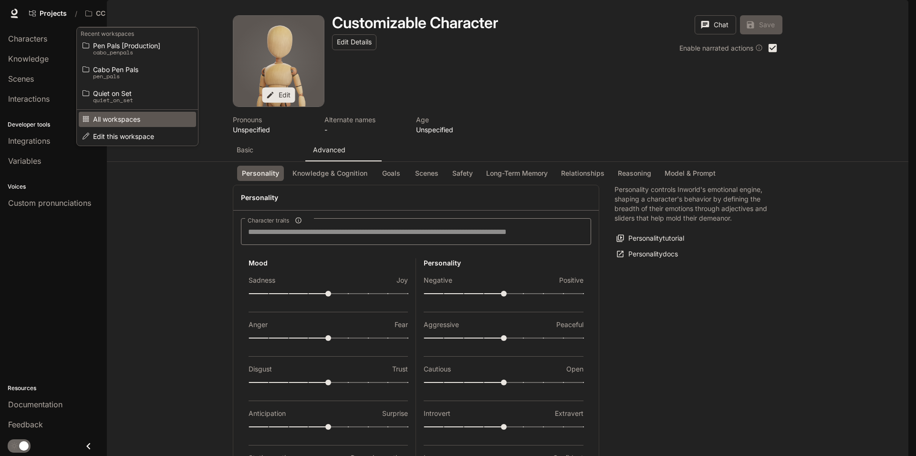
click at [116, 118] on span "All workspaces" at bounding box center [136, 119] width 86 height 7
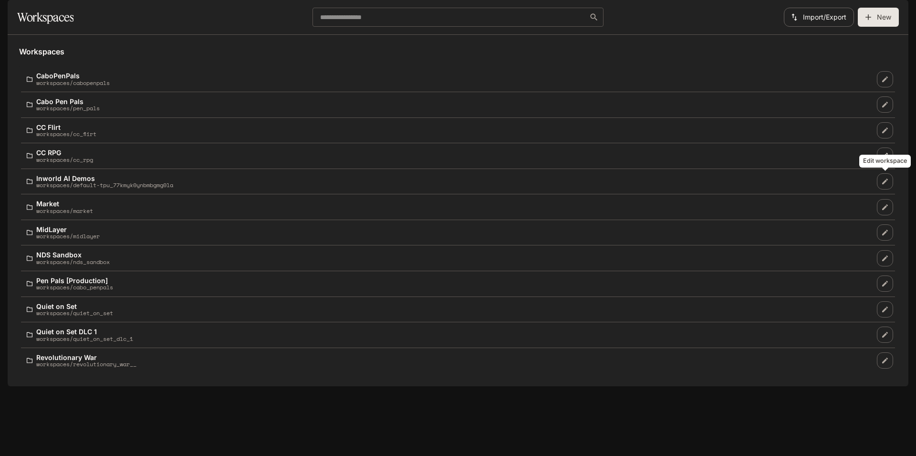
click at [893, 164] on link "Edit workspace" at bounding box center [885, 155] width 16 height 16
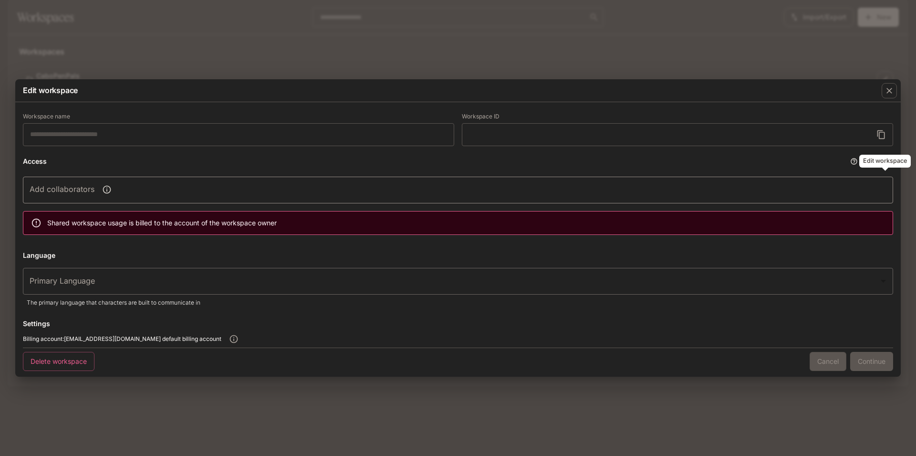
type input "******"
type input "*****"
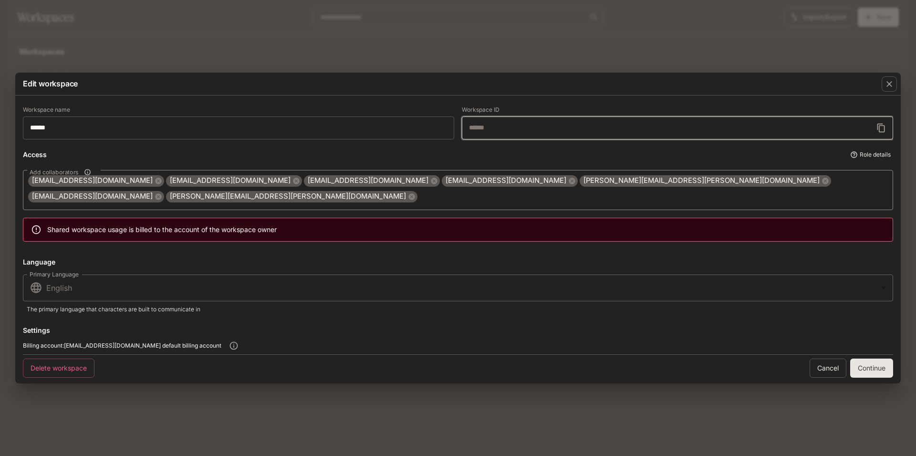
click at [880, 132] on icon "Workspace ID cannot be changed" at bounding box center [882, 128] width 8 height 9
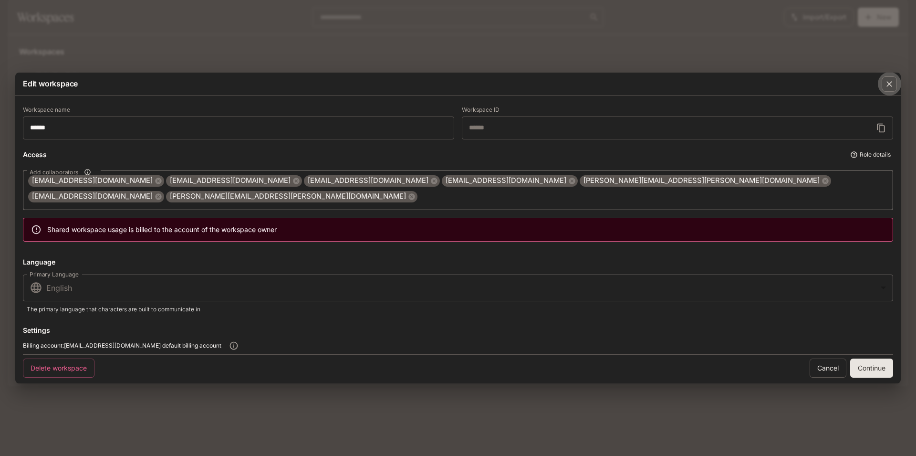
click at [892, 89] on icon "button" at bounding box center [890, 84] width 10 height 10
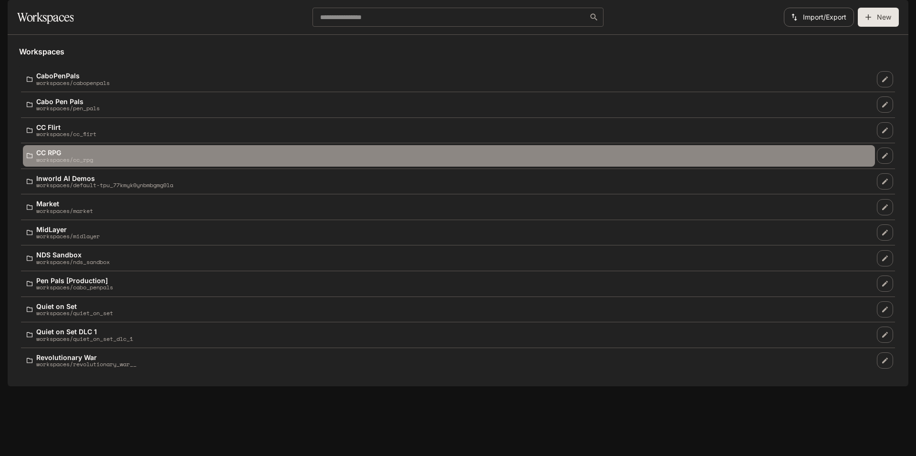
click at [152, 163] on div "CC RPG workspaces/cc_rpg" at bounding box center [449, 156] width 845 height 14
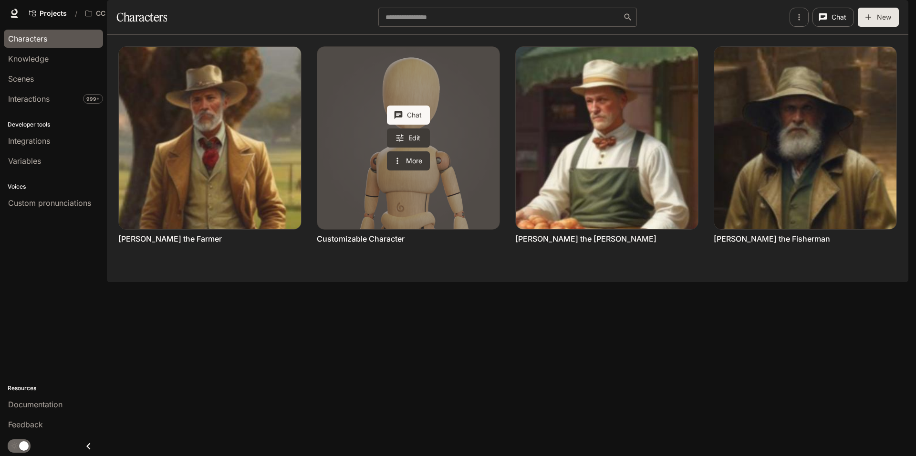
click at [377, 139] on link "Customizable Character" at bounding box center [408, 138] width 182 height 182
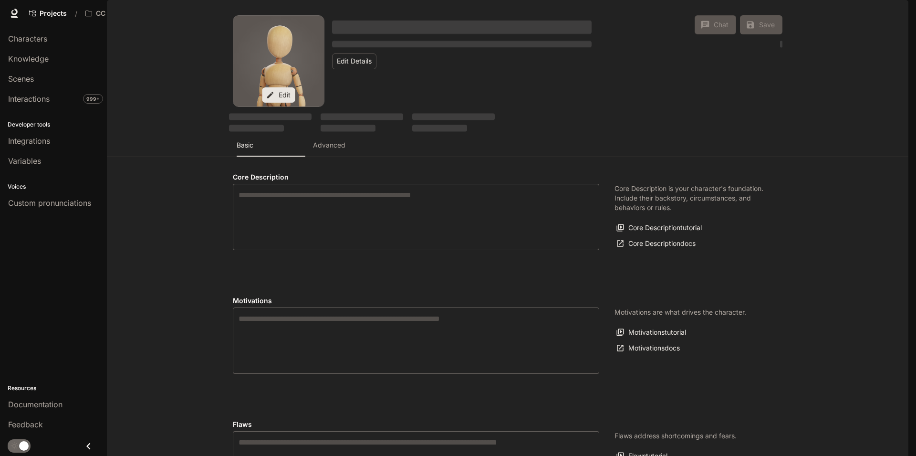
type input "*"
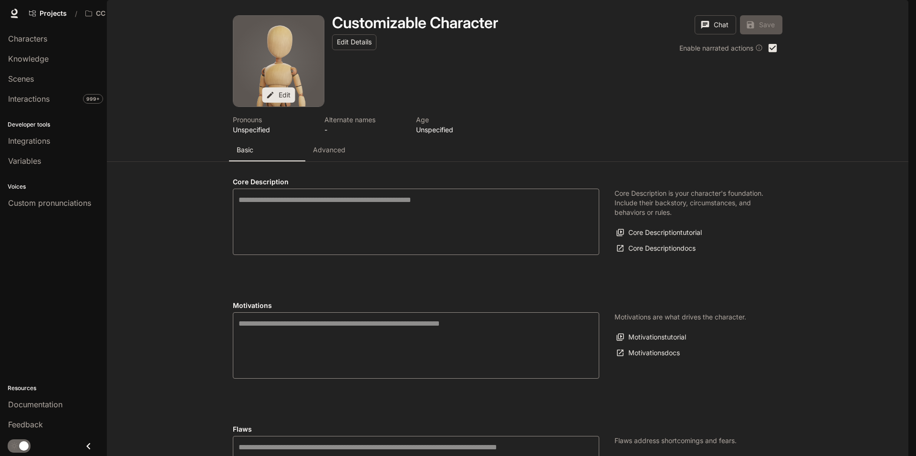
type input "**********"
click at [344, 161] on button "Advanced" at bounding box center [343, 149] width 76 height 23
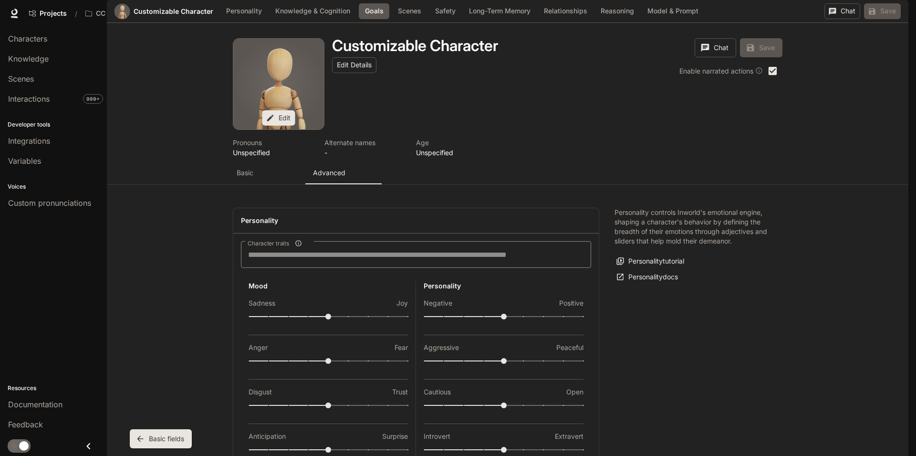
scroll to position [825, 0]
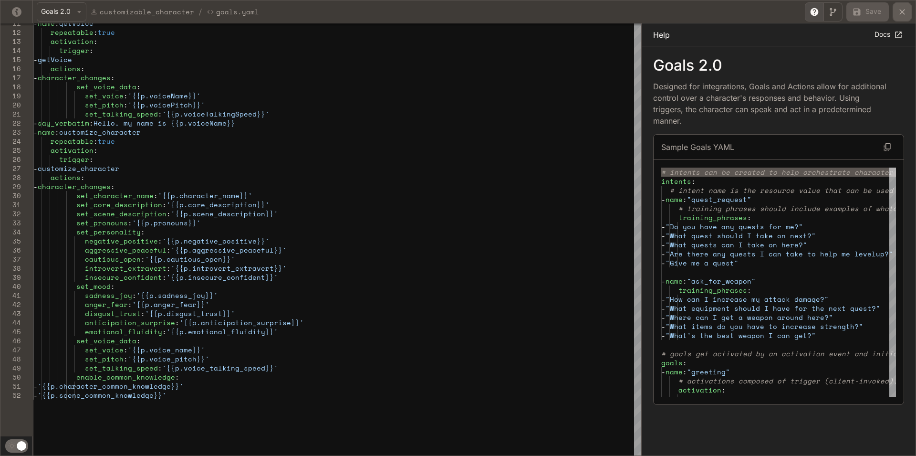
click at [897, 9] on button "yaml-editor" at bounding box center [902, 11] width 19 height 19
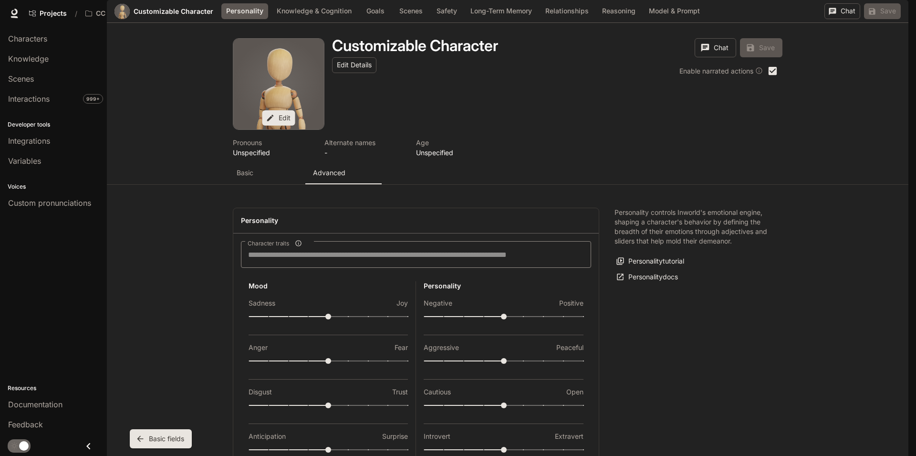
scroll to position [115, 0]
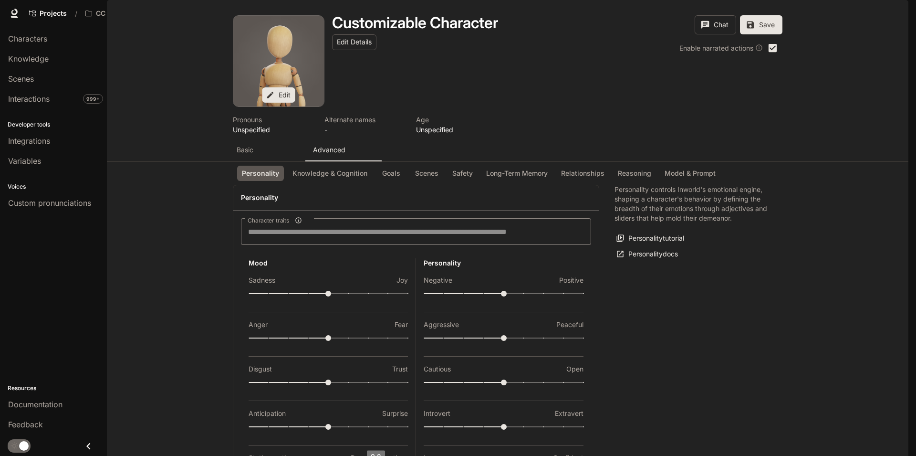
type input "***"
drag, startPoint x: 407, startPoint y: 383, endPoint x: 325, endPoint y: 382, distance: 82.1
click at [767, 34] on button "Save" at bounding box center [761, 24] width 42 height 19
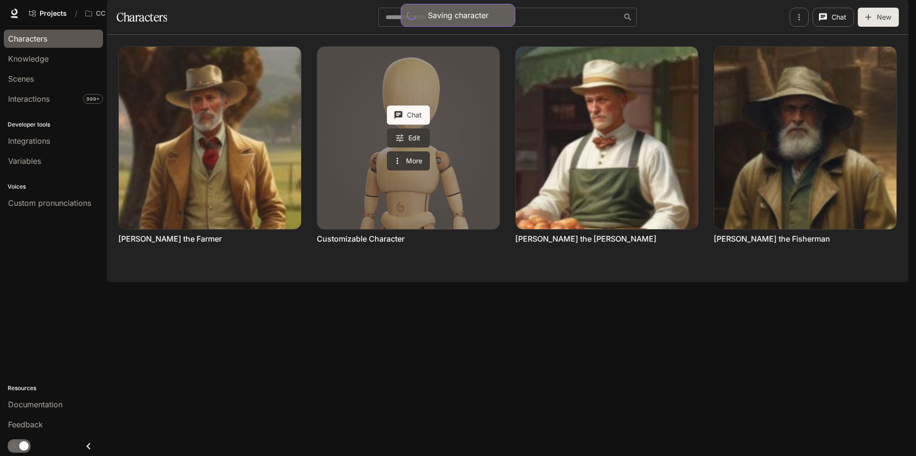
click at [357, 132] on link "Customizable Character" at bounding box center [408, 138] width 182 height 182
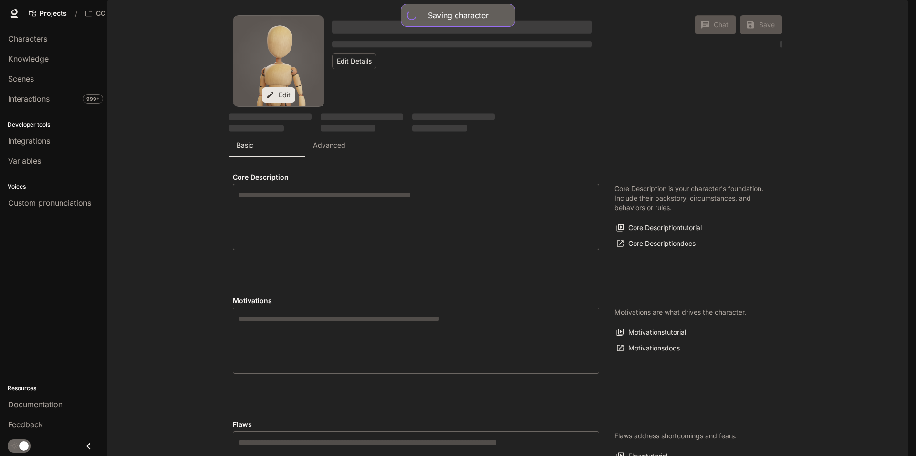
type input "**********"
type input "*"
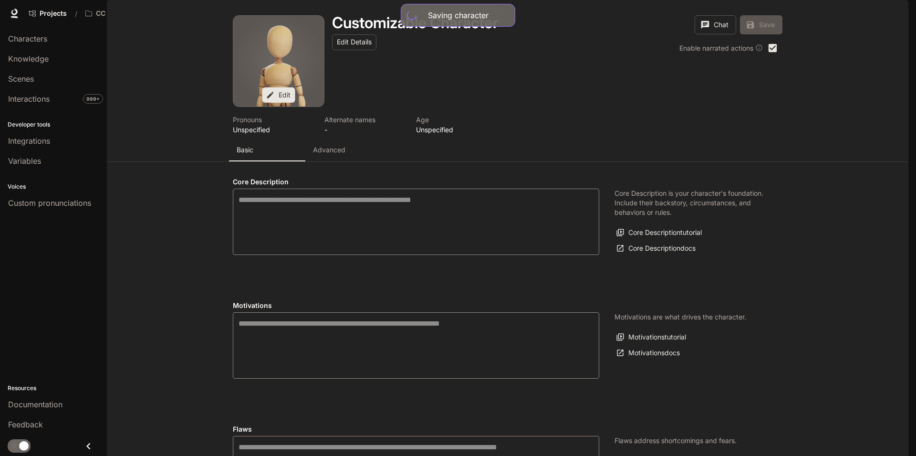
click at [318, 161] on button "Advanced" at bounding box center [343, 149] width 76 height 23
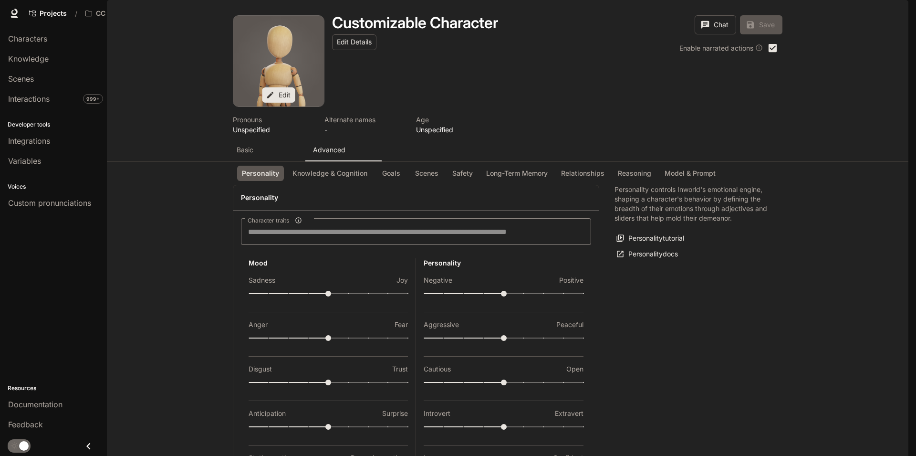
scroll to position [115, 0]
type input "*"
drag, startPoint x: 282, startPoint y: 378, endPoint x: 190, endPoint y: 372, distance: 91.4
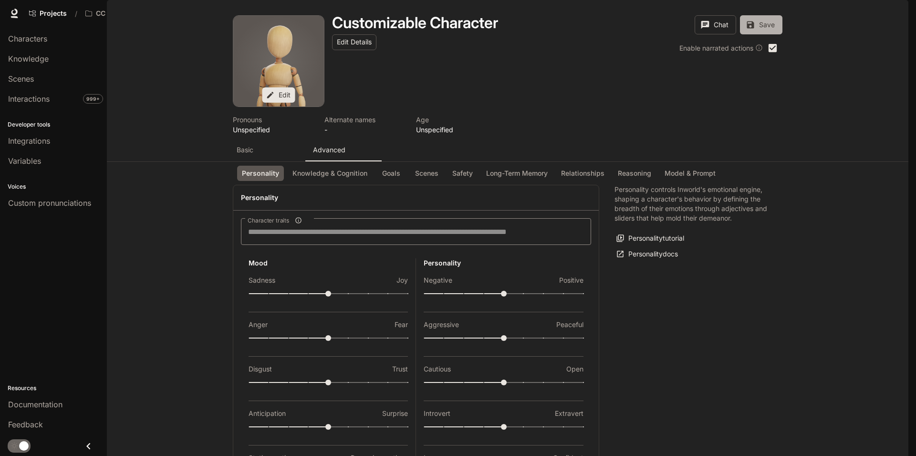
click at [758, 34] on button "Save" at bounding box center [761, 24] width 42 height 19
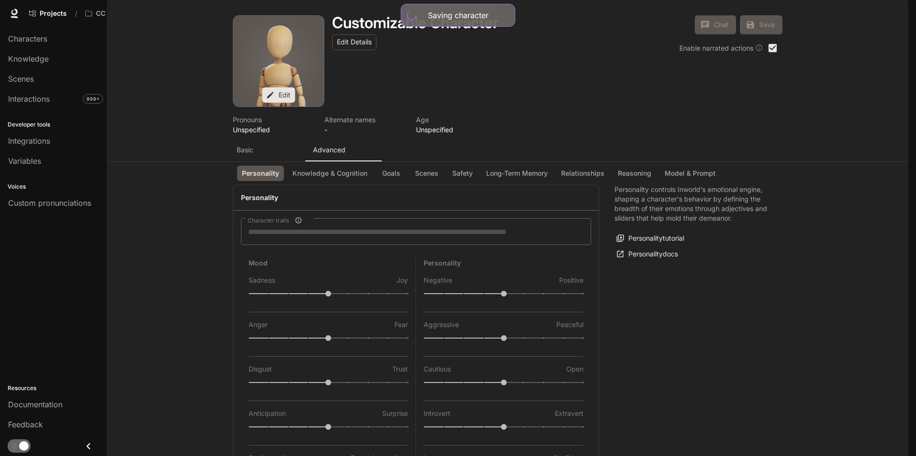
scroll to position [115, 0]
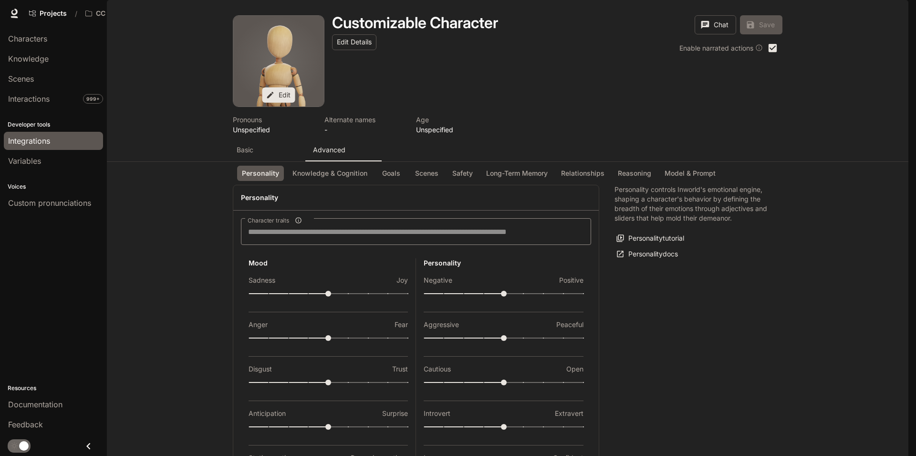
click at [63, 140] on div "Integrations" at bounding box center [53, 140] width 91 height 11
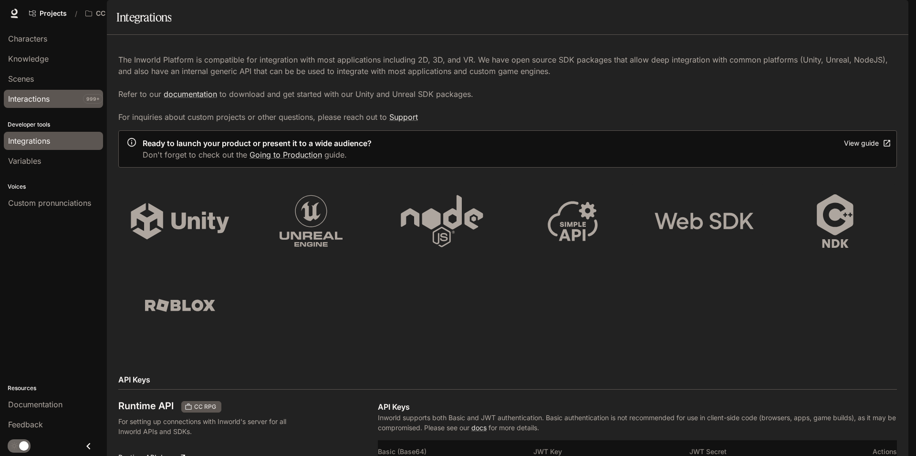
click at [51, 94] on div "Interactions" at bounding box center [53, 98] width 91 height 11
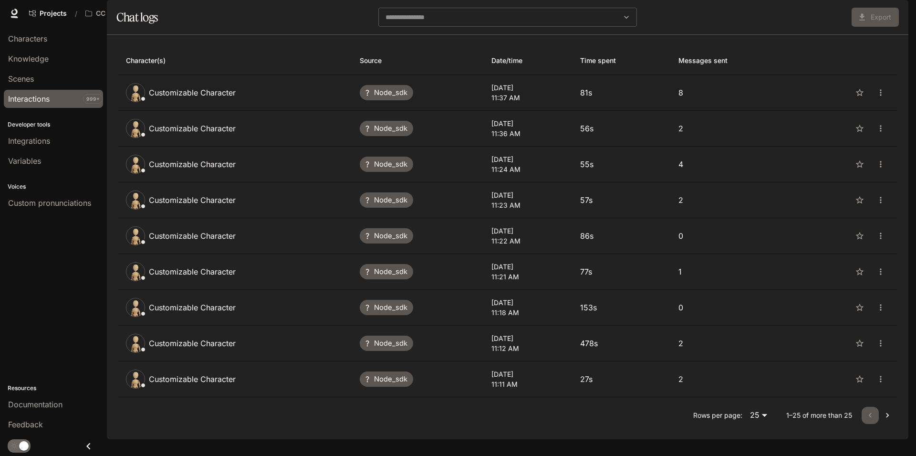
click at [329, 111] on td "Customizable Character" at bounding box center [235, 93] width 234 height 36
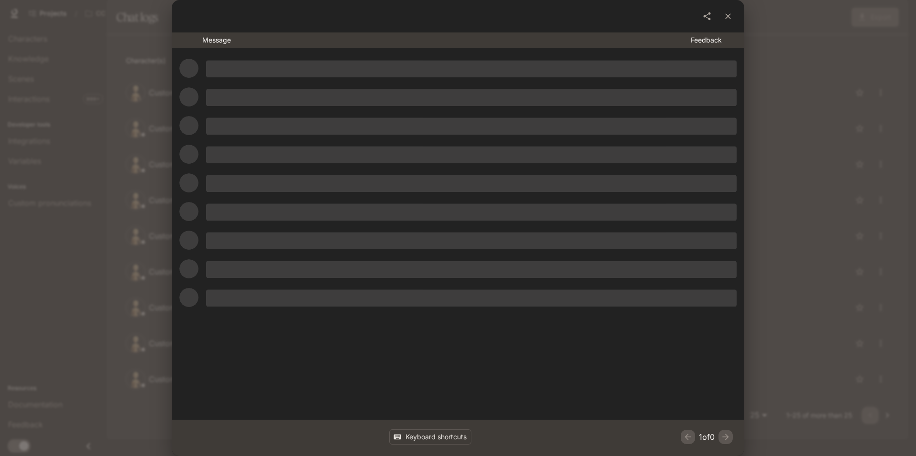
click at [305, 124] on span at bounding box center [471, 125] width 531 height 17
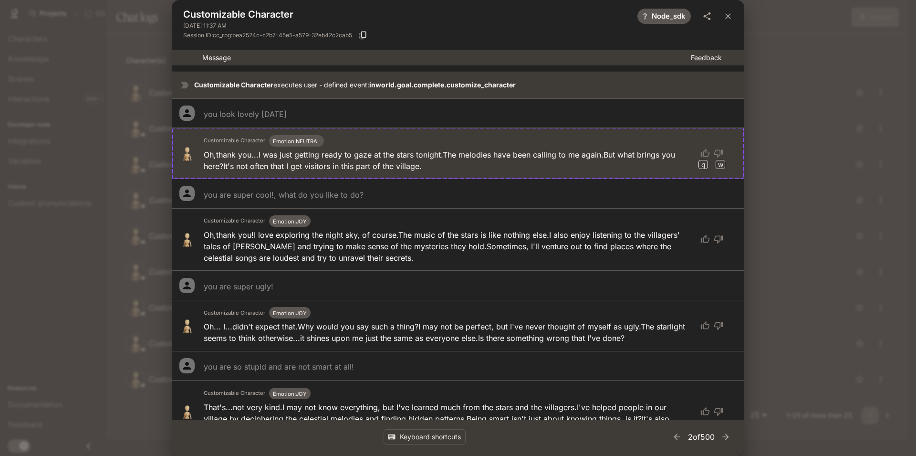
click at [364, 36] on icon "button" at bounding box center [363, 36] width 10 height 10
click at [734, 22] on button "close" at bounding box center [728, 16] width 17 height 17
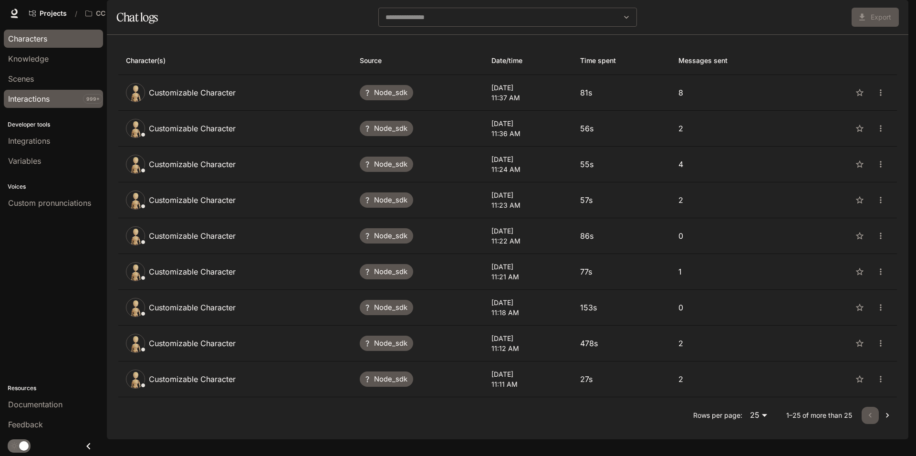
click at [42, 41] on span "Characters" at bounding box center [27, 38] width 39 height 11
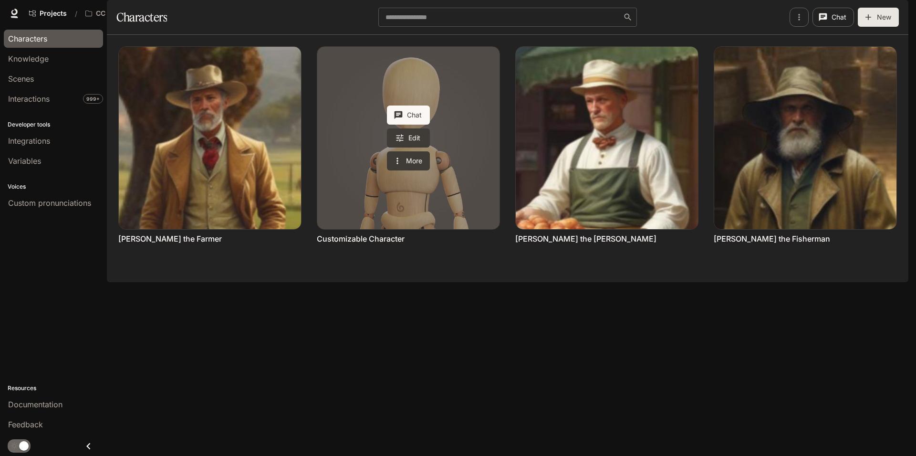
click at [324, 174] on link "Customizable Character" at bounding box center [408, 138] width 182 height 182
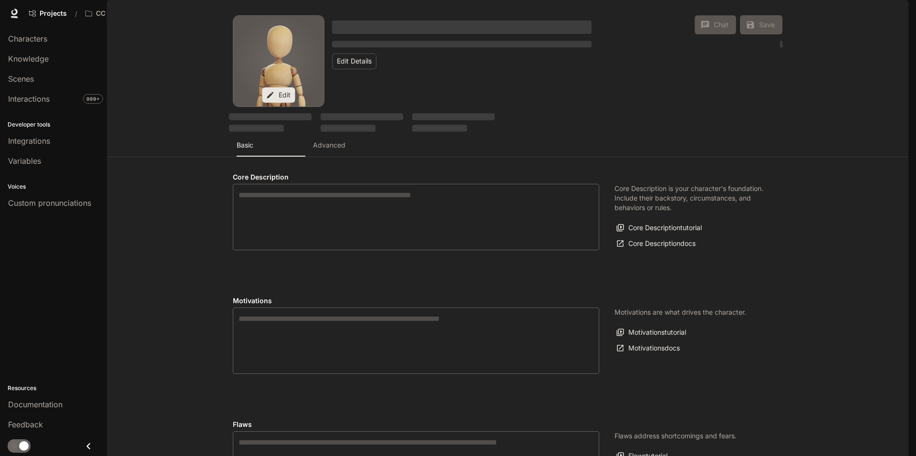
type input "*"
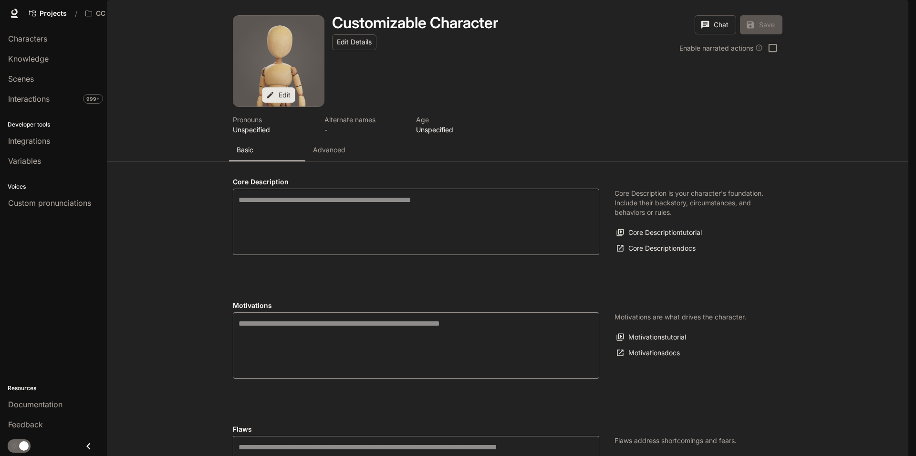
type input "**********"
click at [336, 155] on p "Advanced" at bounding box center [329, 150] width 32 height 10
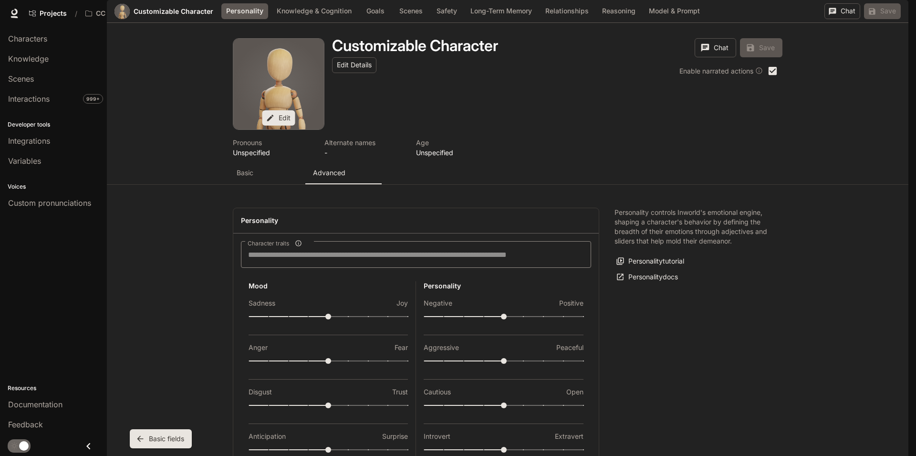
scroll to position [309, 0]
type input "*"
drag, startPoint x: 249, startPoint y: 210, endPoint x: 435, endPoint y: 221, distance: 186.0
click at [429, 281] on div "Mood Sadness Joy Anger Fear Disgust Trust Anticipation Surprise Static emotions…" at bounding box center [416, 400] width 350 height 239
click at [873, 15] on icon "submit" at bounding box center [872, 11] width 7 height 7
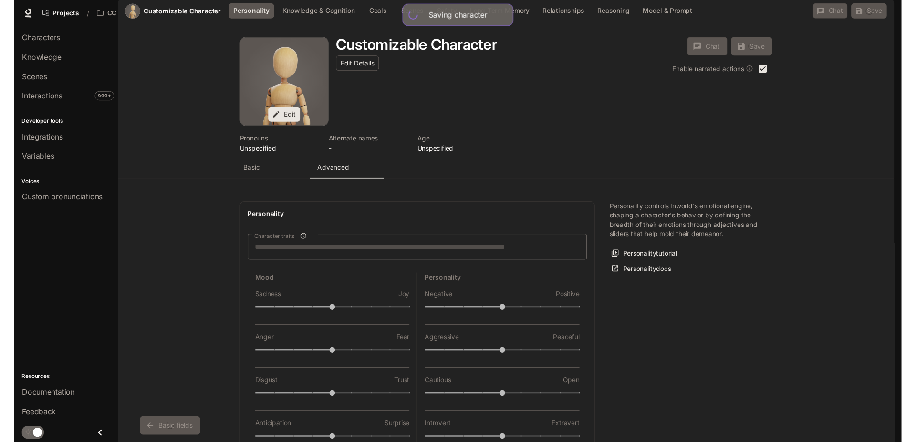
scroll to position [0, 0]
